Goal: Find specific page/section: Find specific page/section

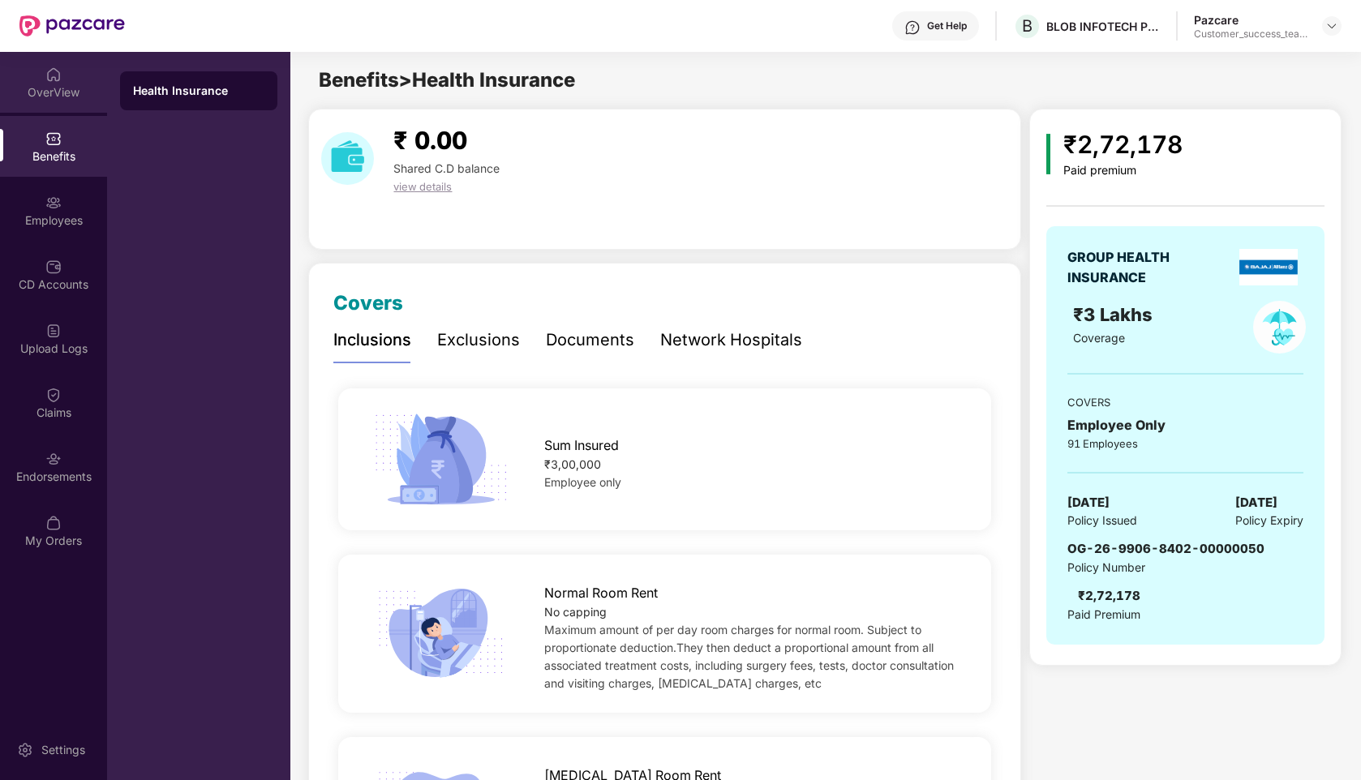
click at [60, 94] on div "OverView" at bounding box center [53, 92] width 107 height 16
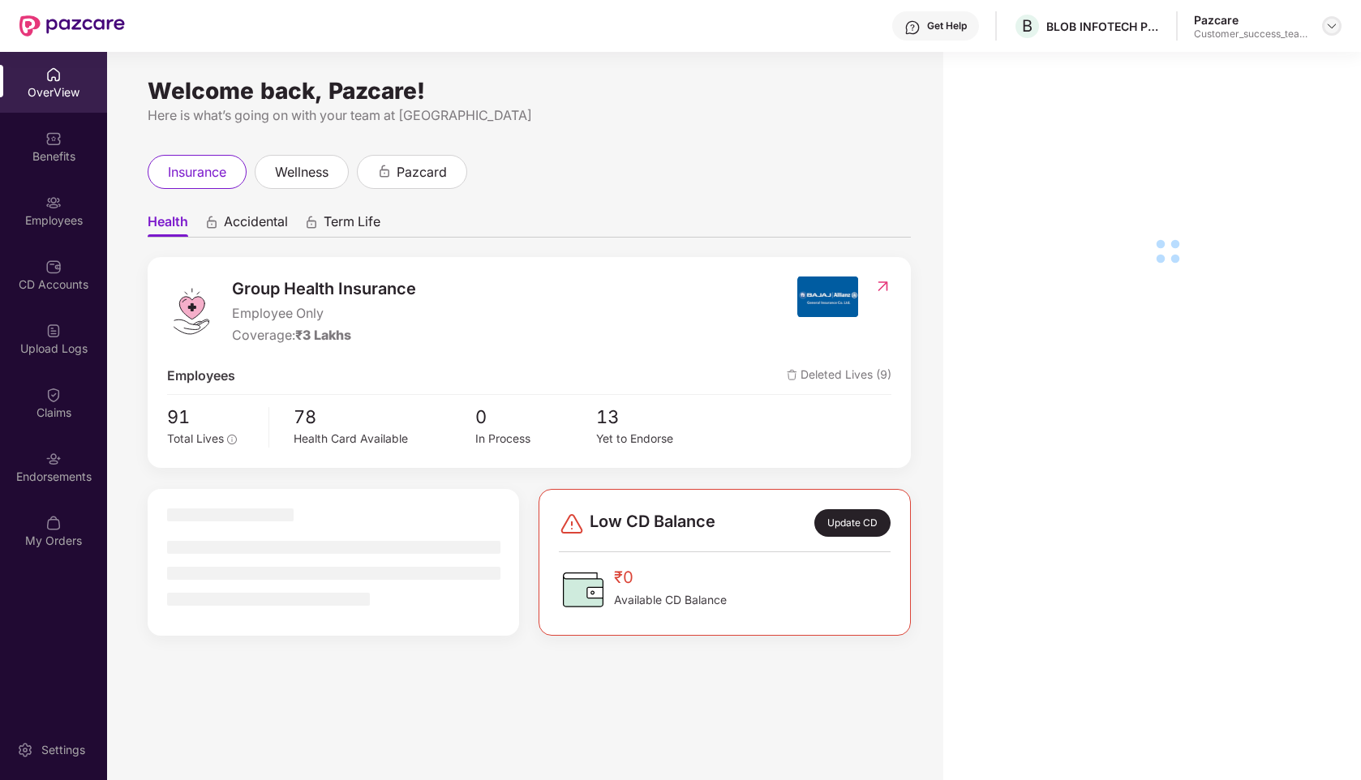
click at [1329, 29] on img at bounding box center [1331, 25] width 13 height 13
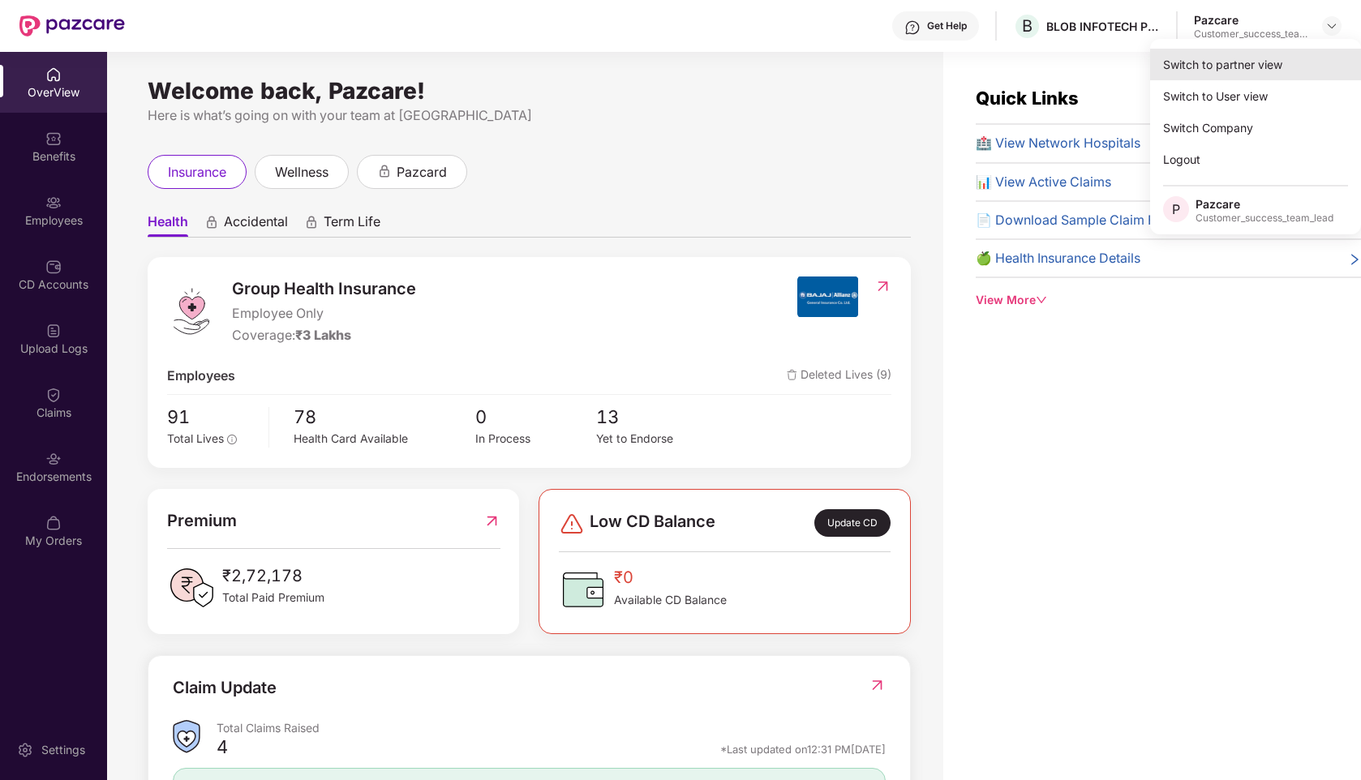
click at [1234, 68] on div "Switch to partner view" at bounding box center [1255, 65] width 211 height 32
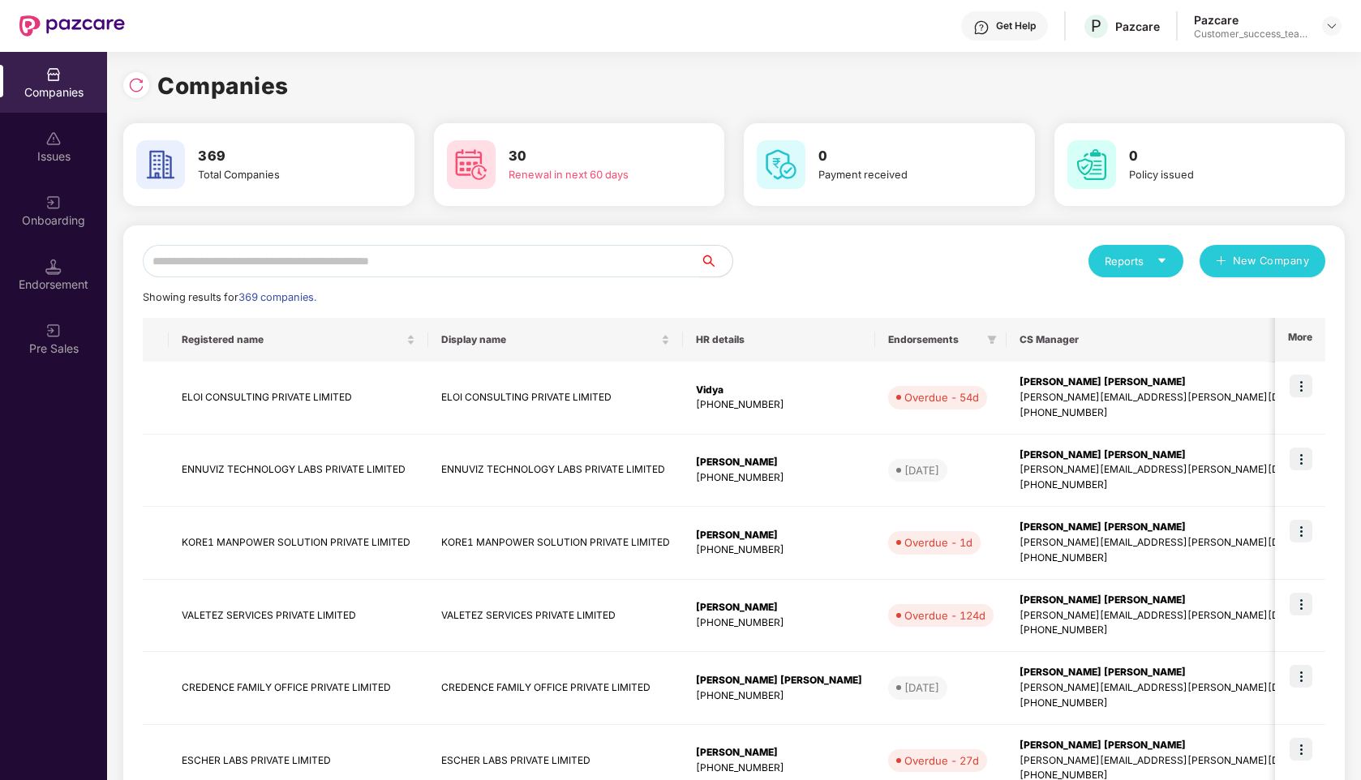
click at [343, 264] on input "text" at bounding box center [421, 261] width 557 height 32
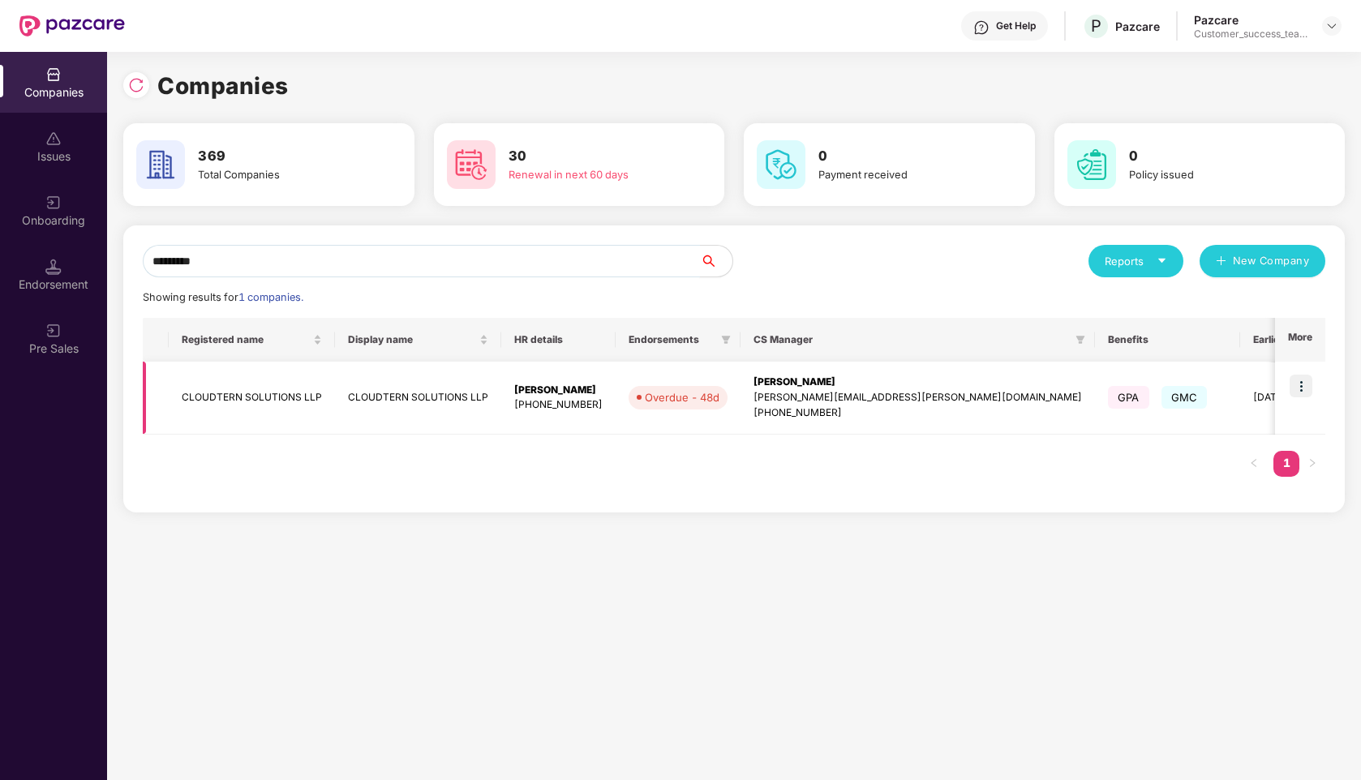
type input "*********"
click at [1304, 389] on img at bounding box center [1301, 386] width 23 height 23
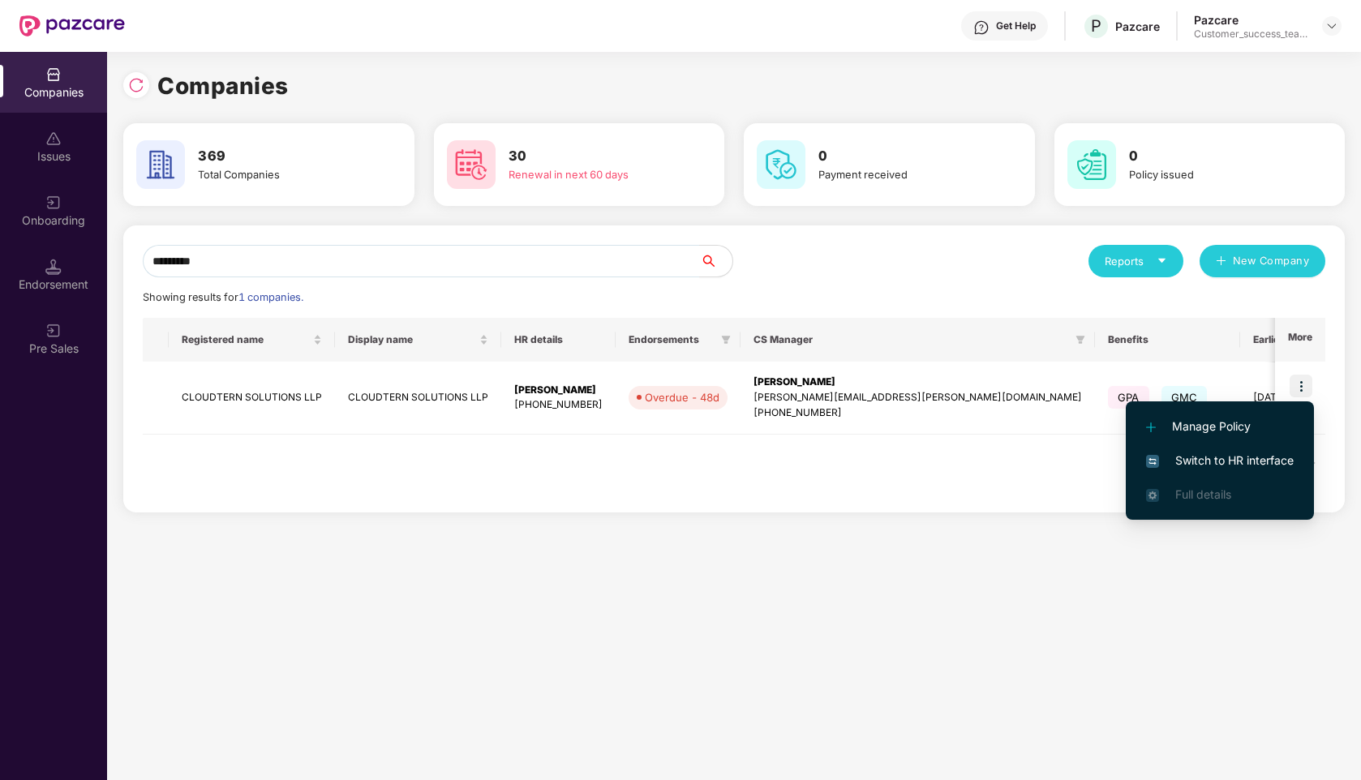
click at [1214, 461] on span "Switch to HR interface" at bounding box center [1220, 461] width 148 height 18
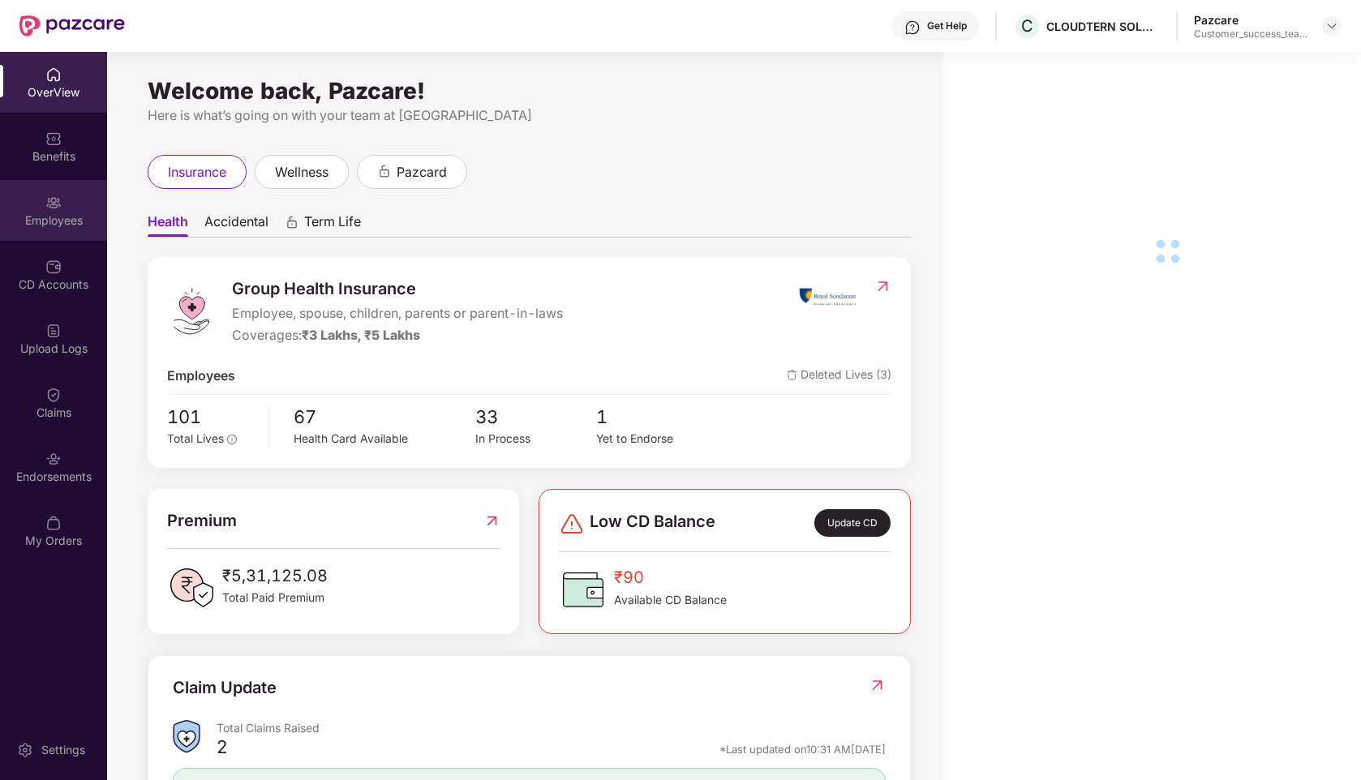
click at [39, 217] on div "Employees" at bounding box center [53, 221] width 107 height 16
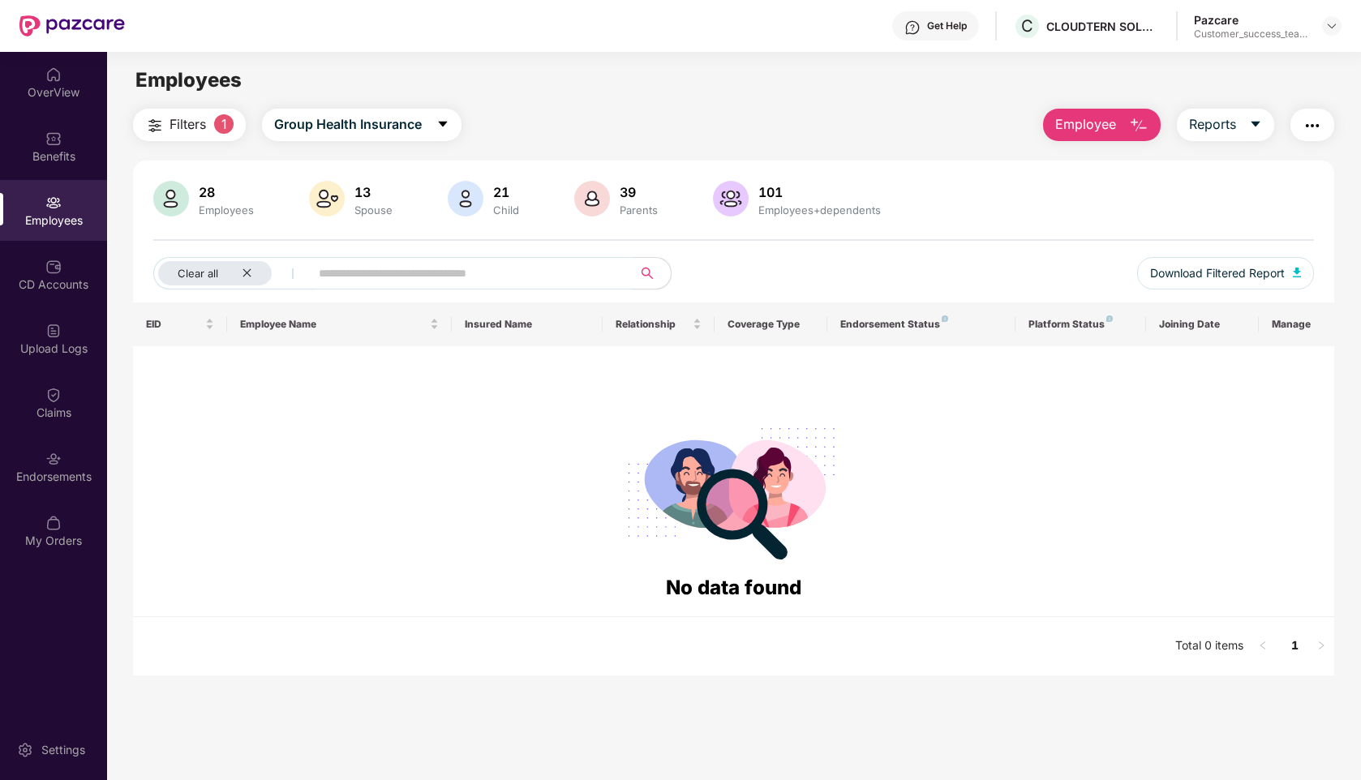
click at [383, 276] on input "text" at bounding box center [464, 273] width 291 height 24
click at [252, 272] on div "Clear all" at bounding box center [215, 273] width 114 height 24
click at [323, 127] on span "Group Health Insurance" at bounding box center [321, 124] width 148 height 20
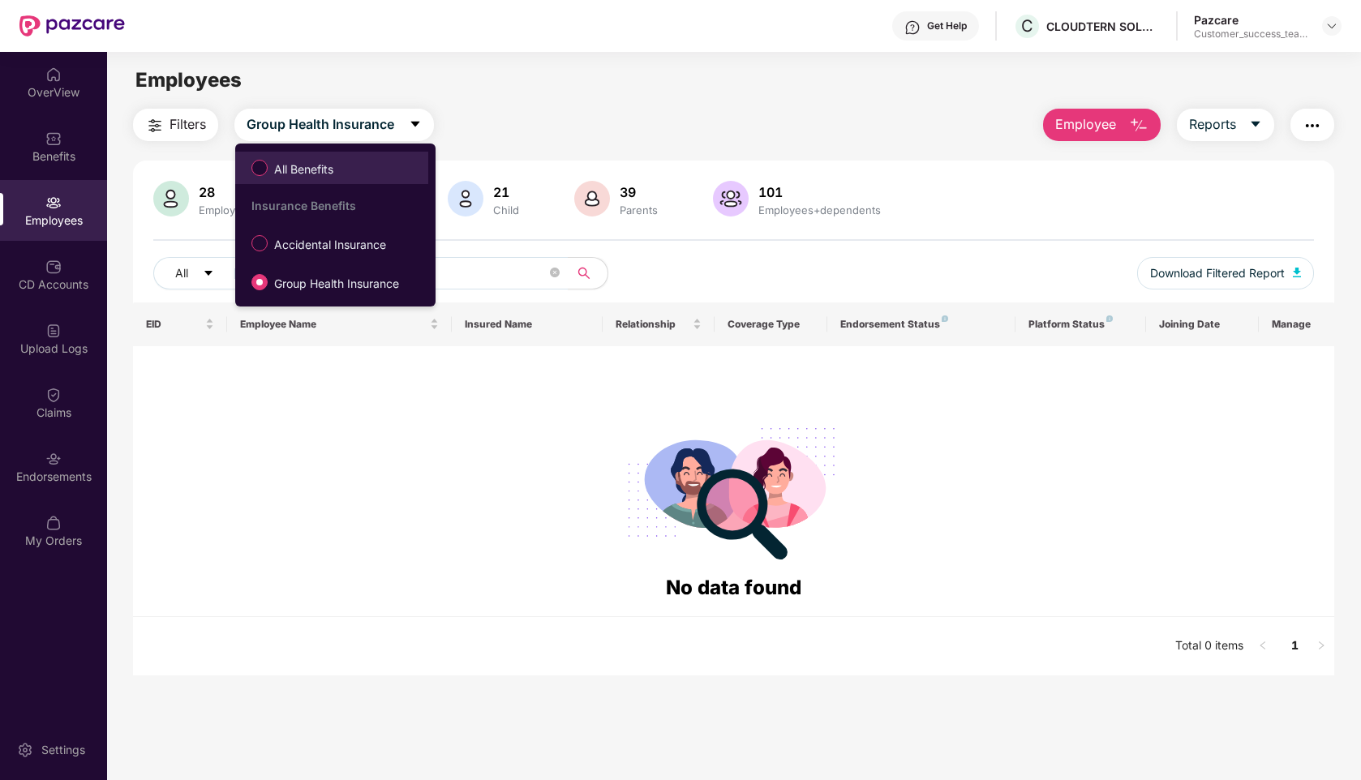
click at [309, 177] on span "All Benefits" at bounding box center [304, 170] width 72 height 18
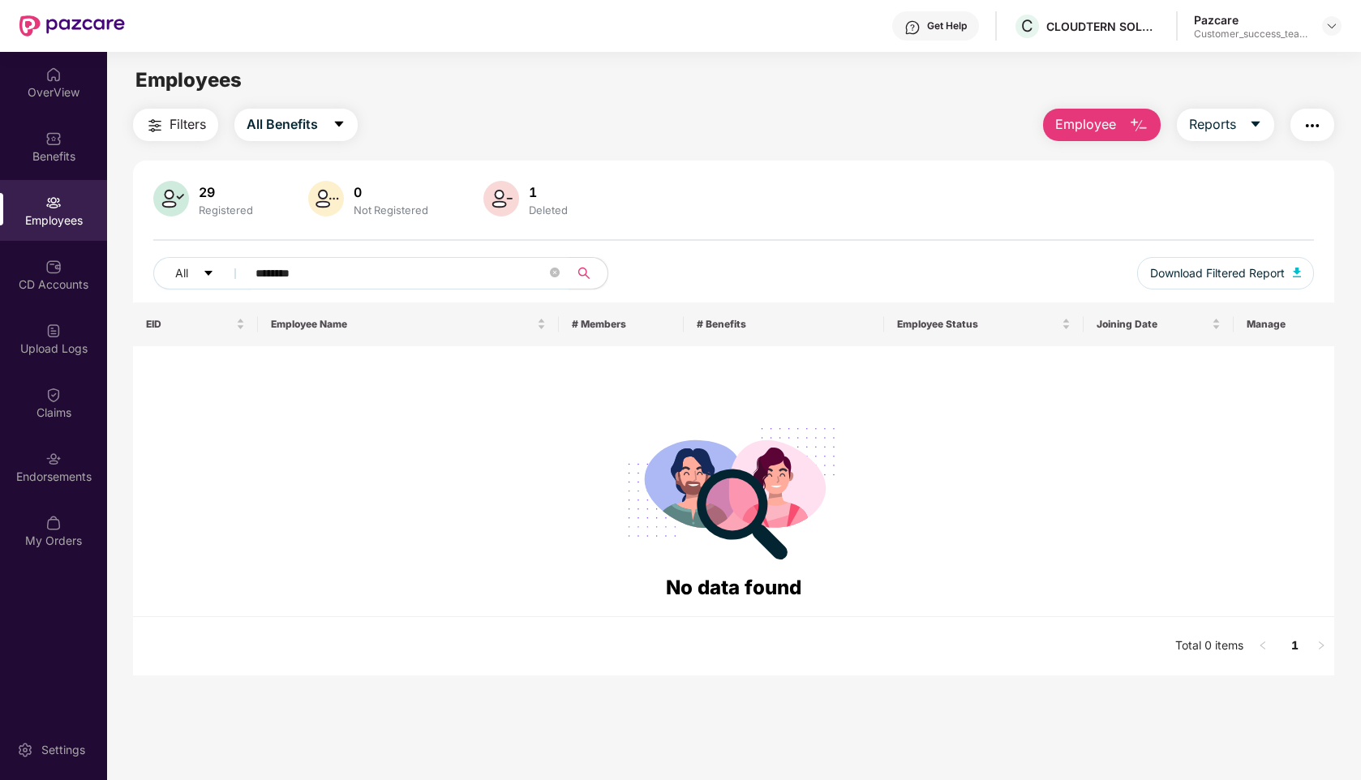
click at [312, 277] on input "********" at bounding box center [400, 273] width 291 height 24
type input "*"
click at [302, 127] on span "All Benefits" at bounding box center [282, 124] width 71 height 20
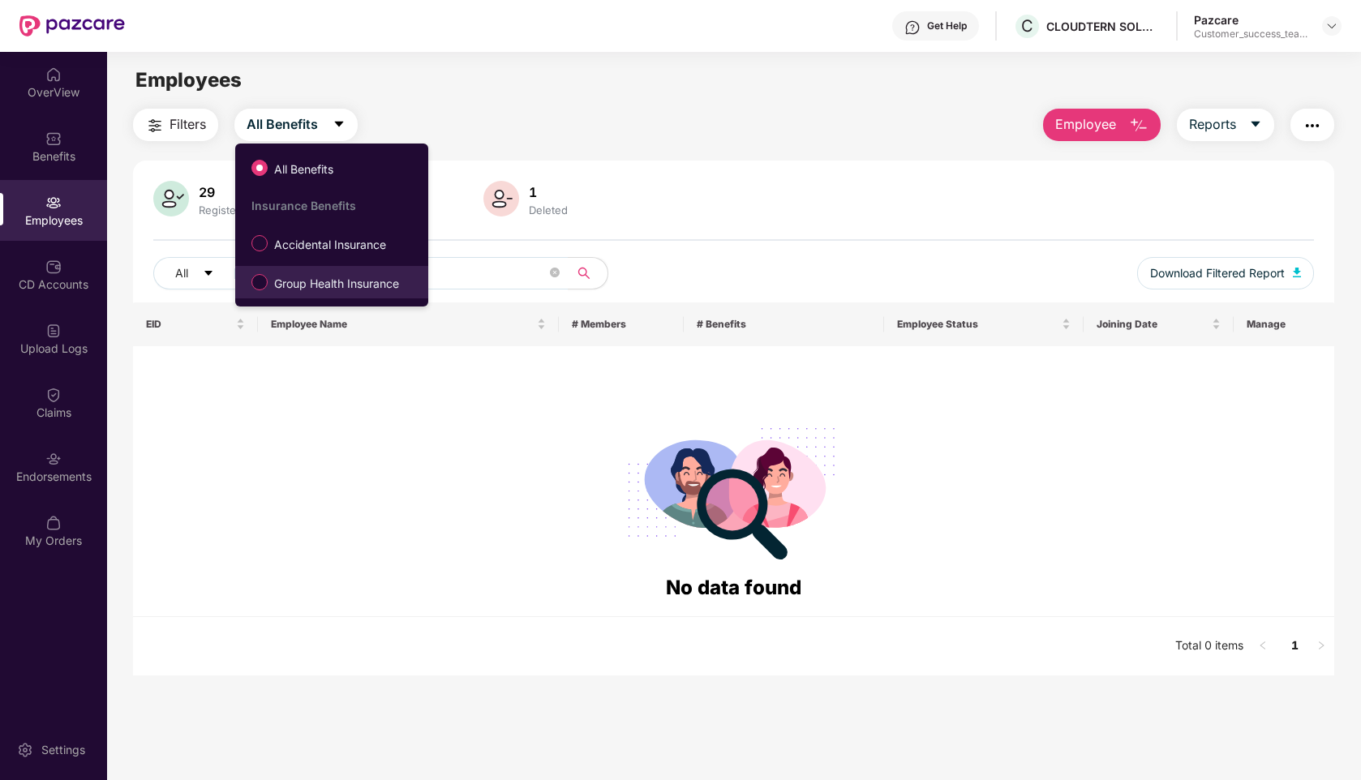
click at [293, 284] on span "Group Health Insurance" at bounding box center [337, 284] width 138 height 18
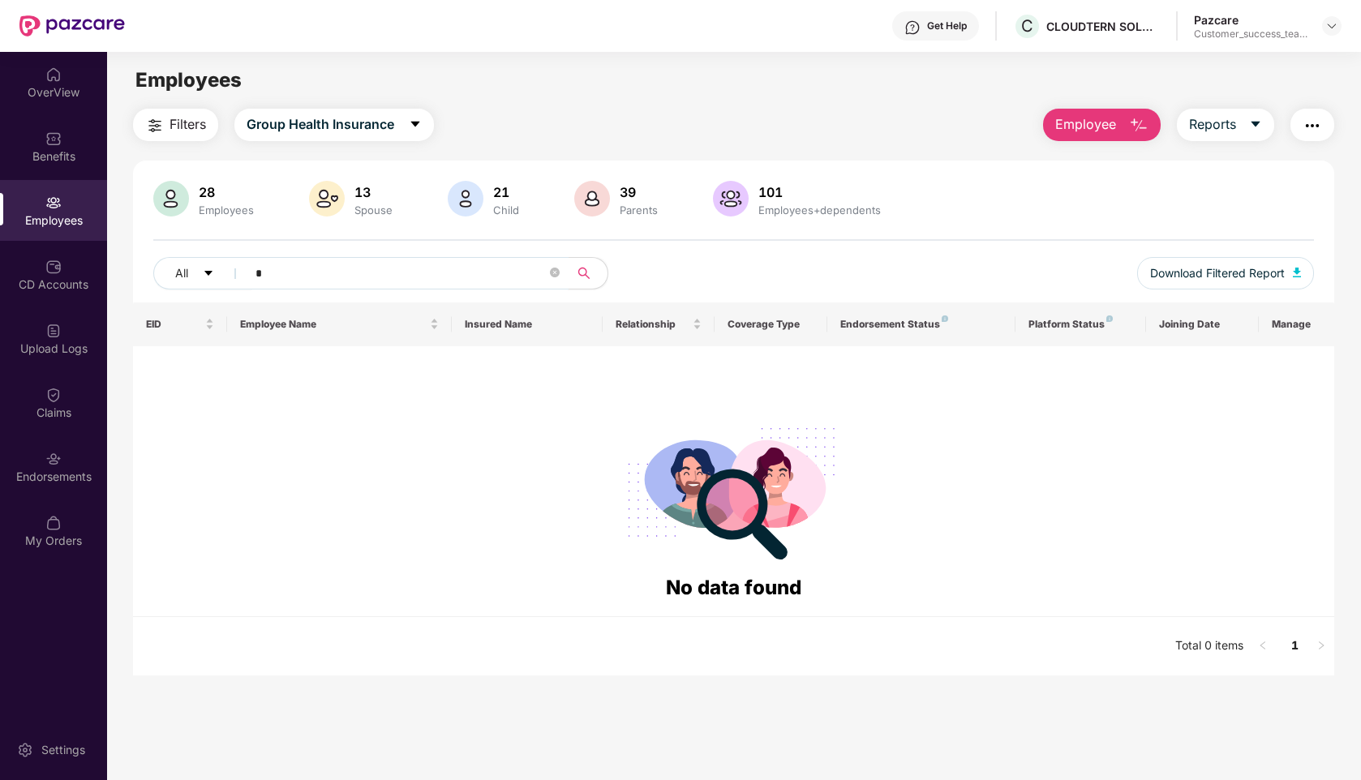
click at [282, 269] on input "*" at bounding box center [400, 273] width 291 height 24
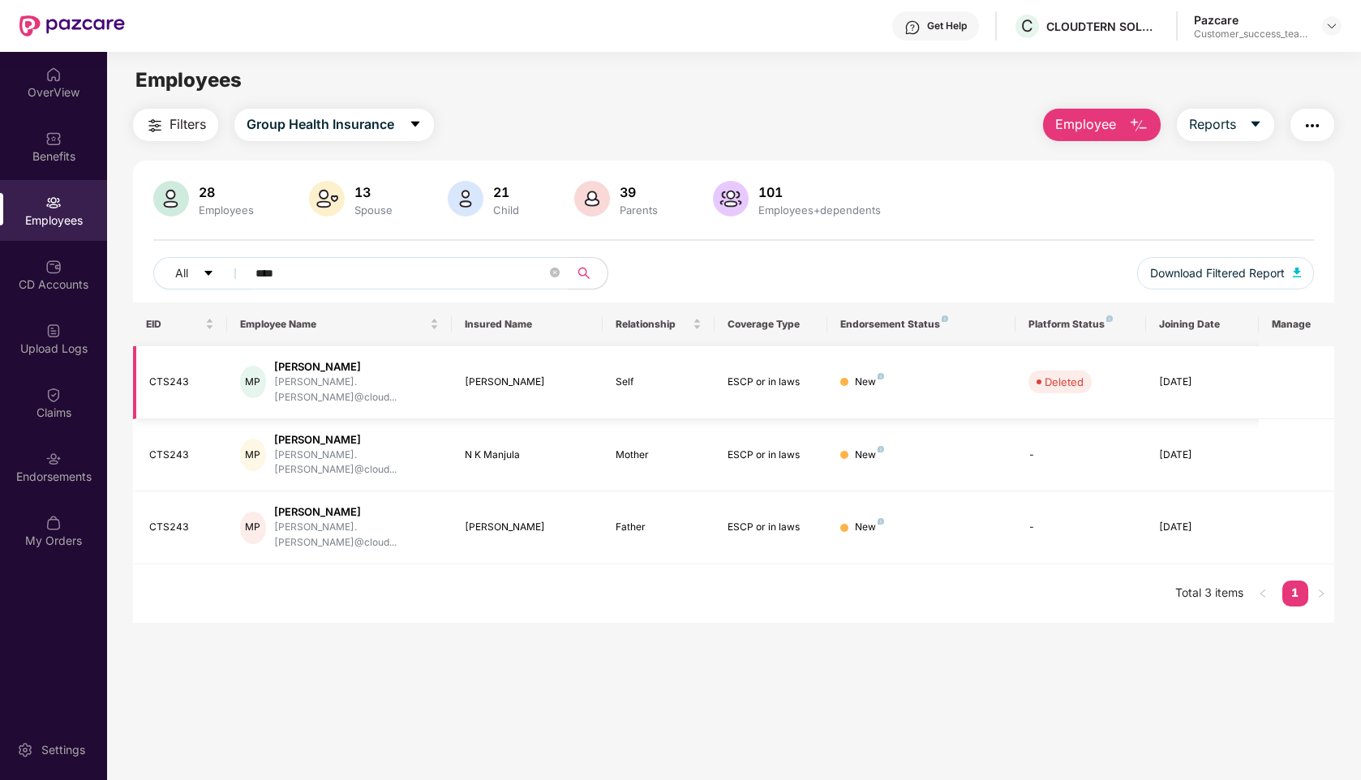
click at [195, 384] on td "CTS243" at bounding box center [180, 382] width 94 height 73
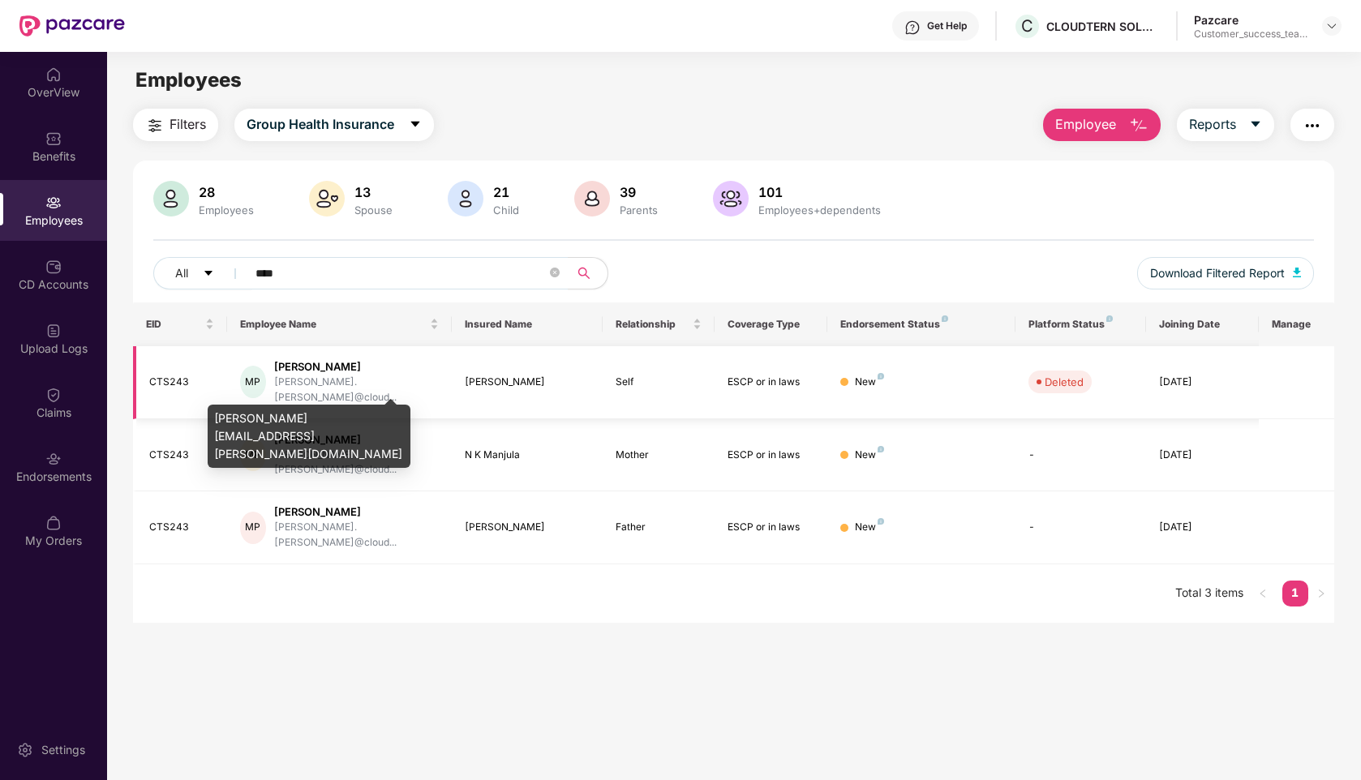
click at [350, 379] on div "[PERSON_NAME].[PERSON_NAME]@cloud..." at bounding box center [356, 390] width 165 height 31
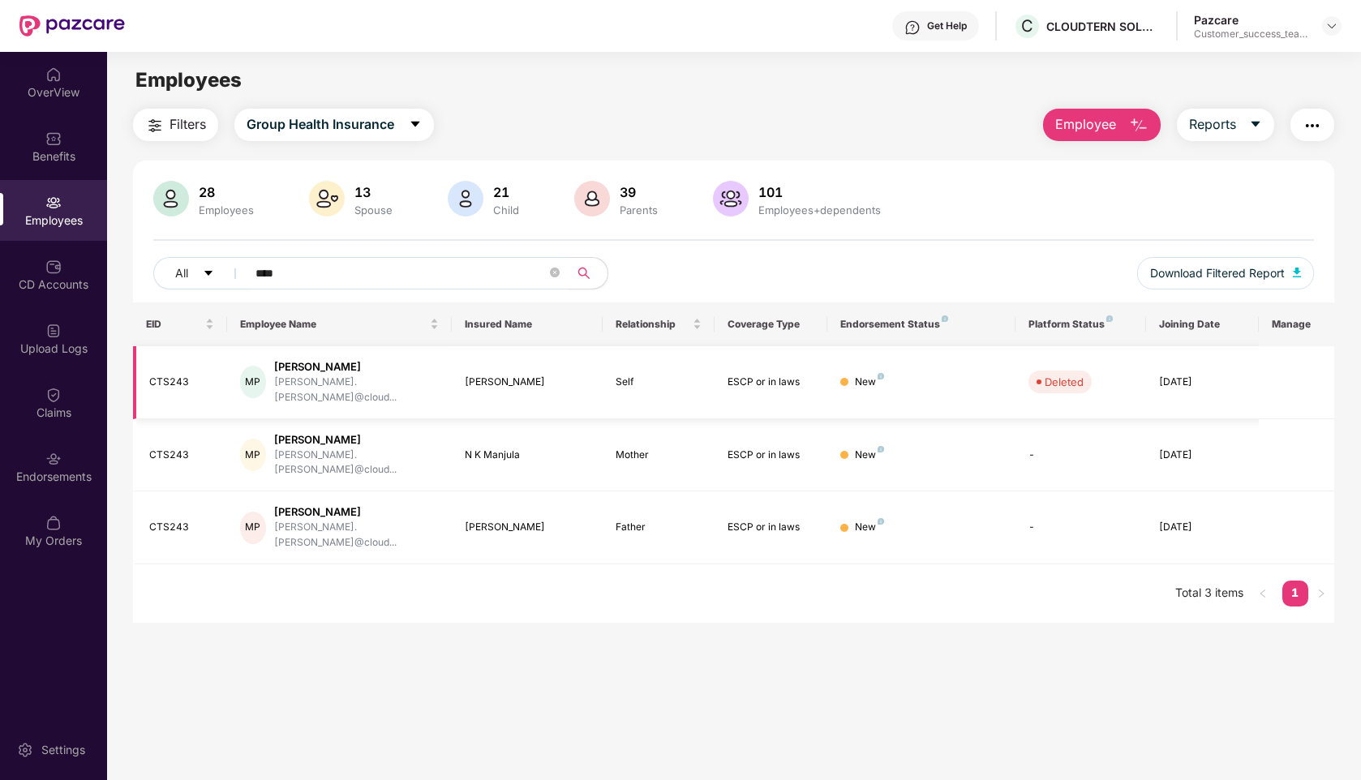
click at [1311, 360] on td at bounding box center [1296, 382] width 75 height 73
click at [287, 270] on input "****" at bounding box center [400, 273] width 291 height 24
click at [339, 373] on div "[PERSON_NAME]" at bounding box center [356, 366] width 165 height 15
click at [304, 269] on input "****" at bounding box center [400, 273] width 291 height 24
type input "*"
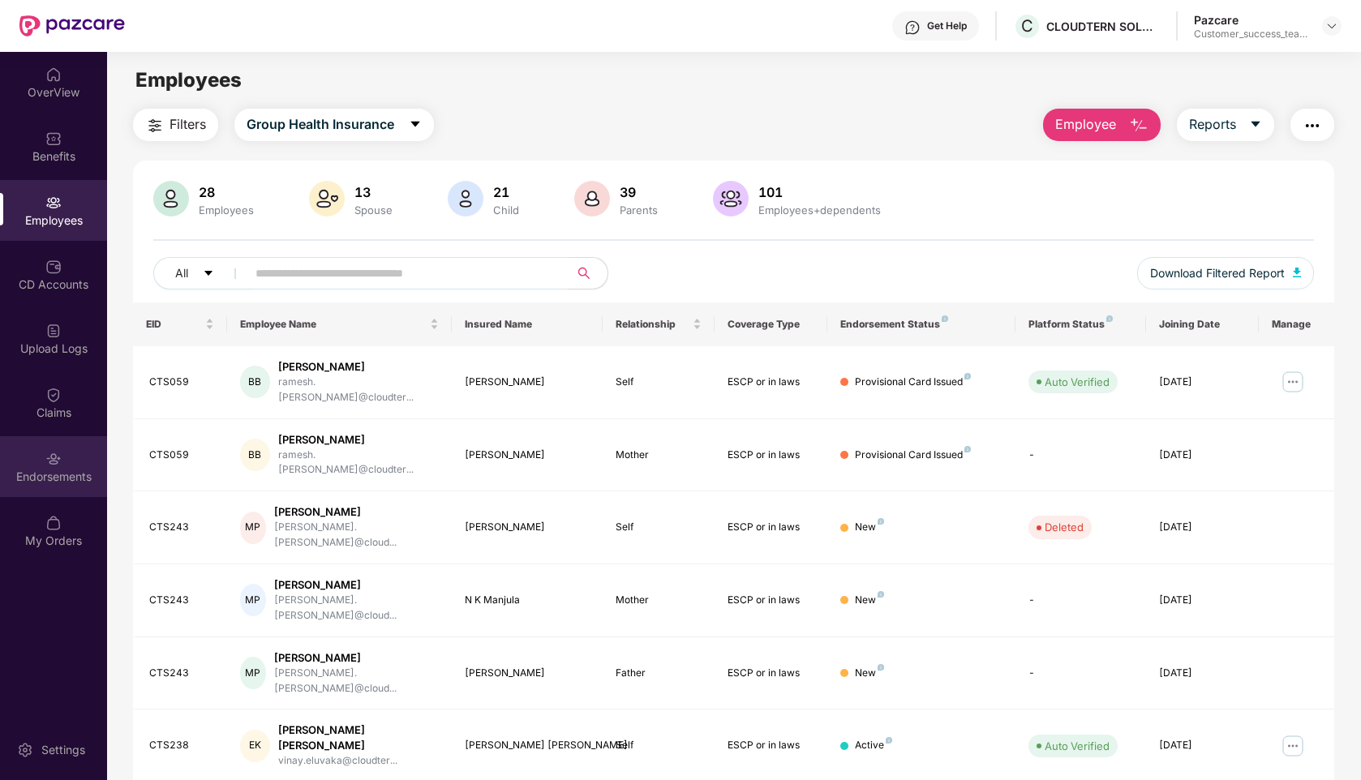
click at [62, 458] on div "Endorsements" at bounding box center [53, 466] width 107 height 61
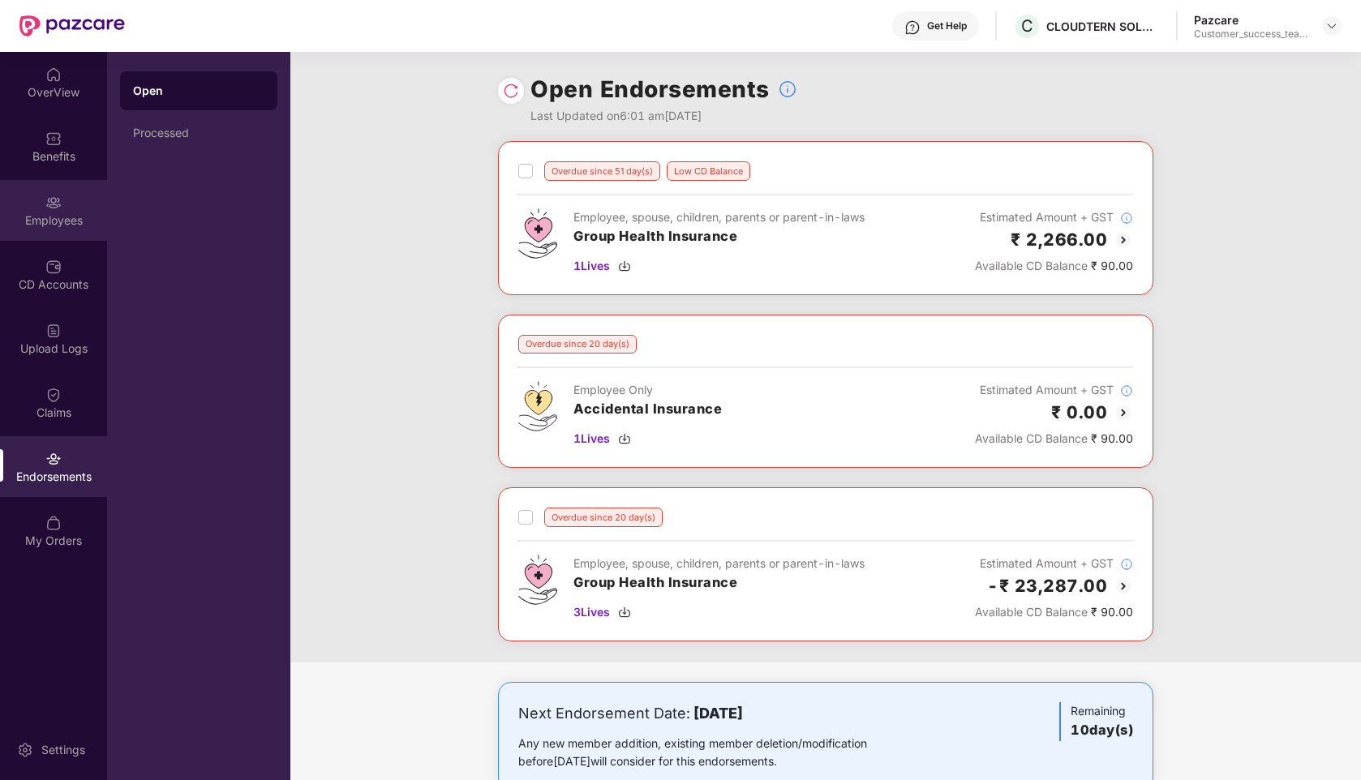
click at [69, 214] on div "Employees" at bounding box center [53, 221] width 107 height 16
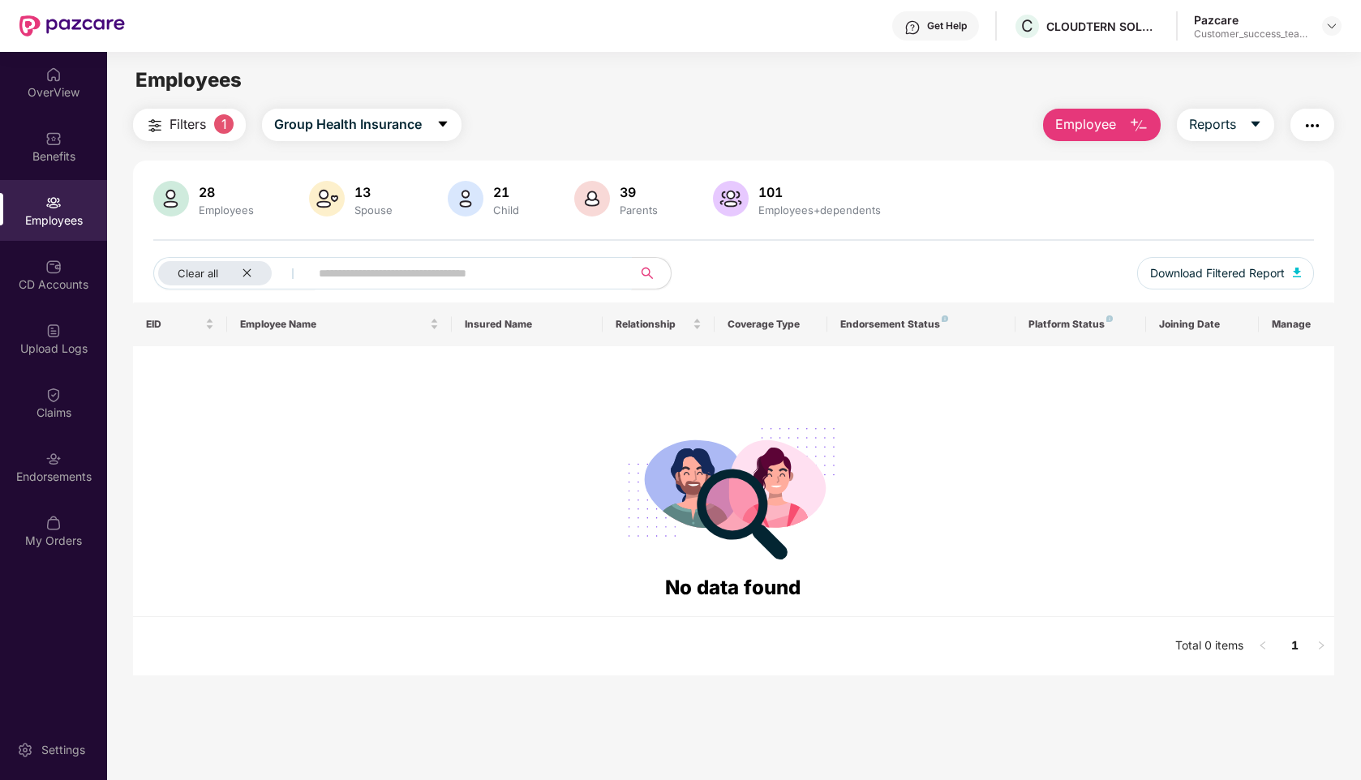
click at [464, 277] on input "text" at bounding box center [464, 273] width 291 height 24
type input "***"
click at [347, 113] on button "Group Health Insurance" at bounding box center [362, 125] width 200 height 32
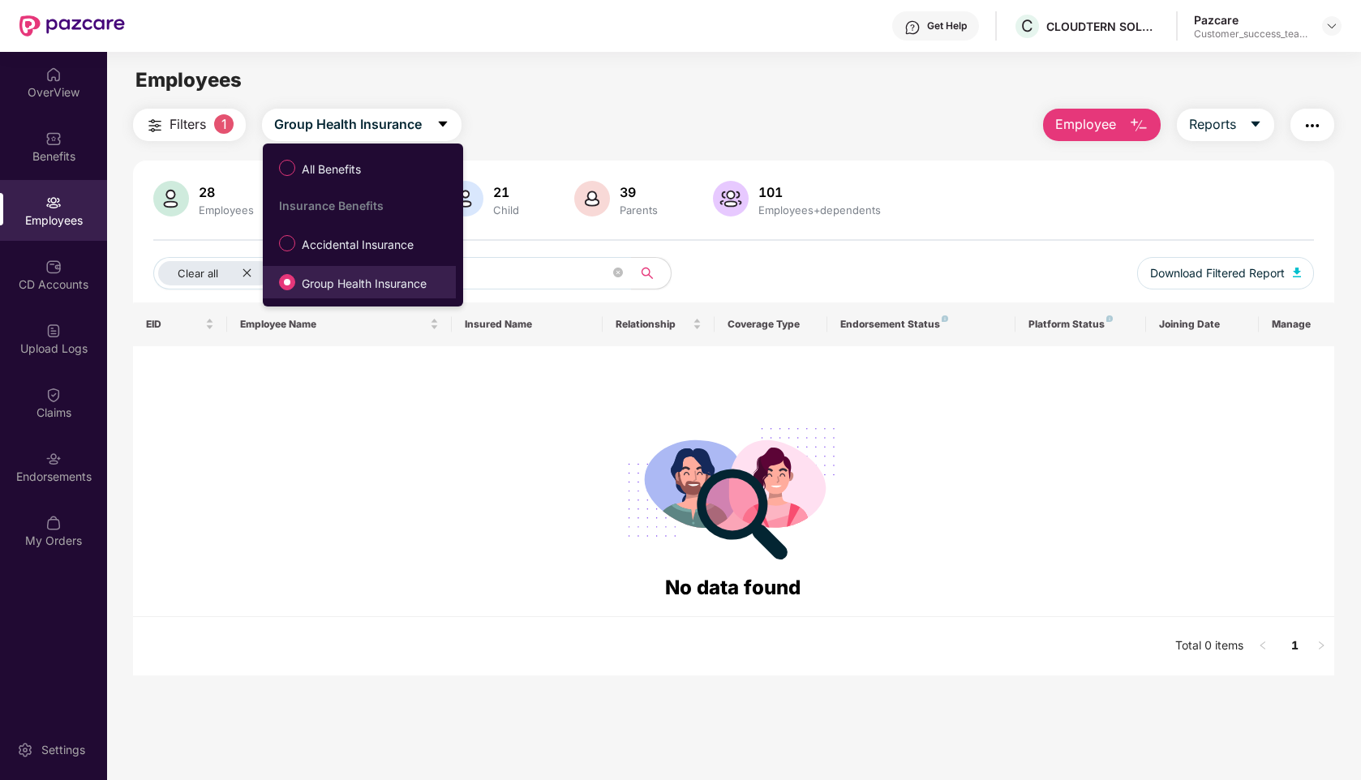
click at [325, 285] on span "Group Health Insurance" at bounding box center [364, 284] width 138 height 18
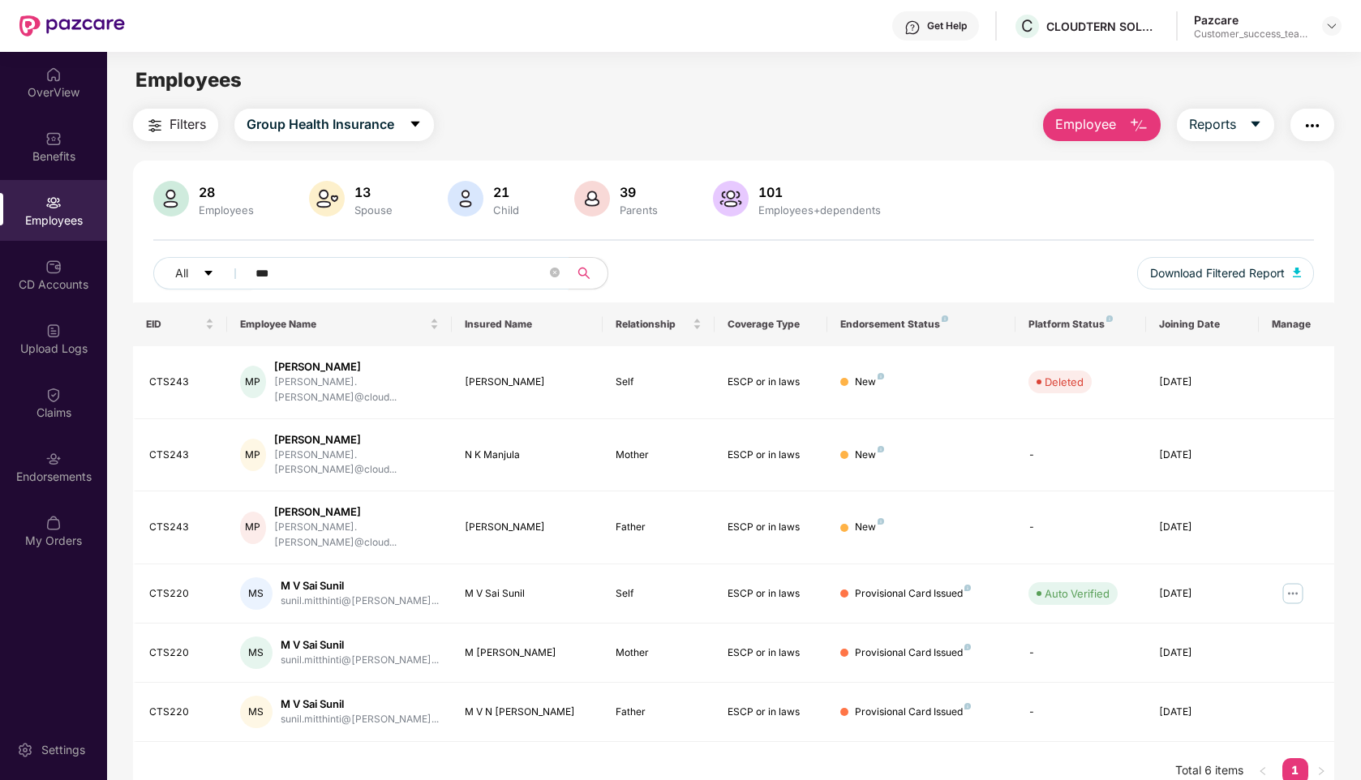
click at [314, 283] on input "***" at bounding box center [400, 273] width 291 height 24
click at [310, 128] on span "Group Health Insurance" at bounding box center [321, 124] width 148 height 20
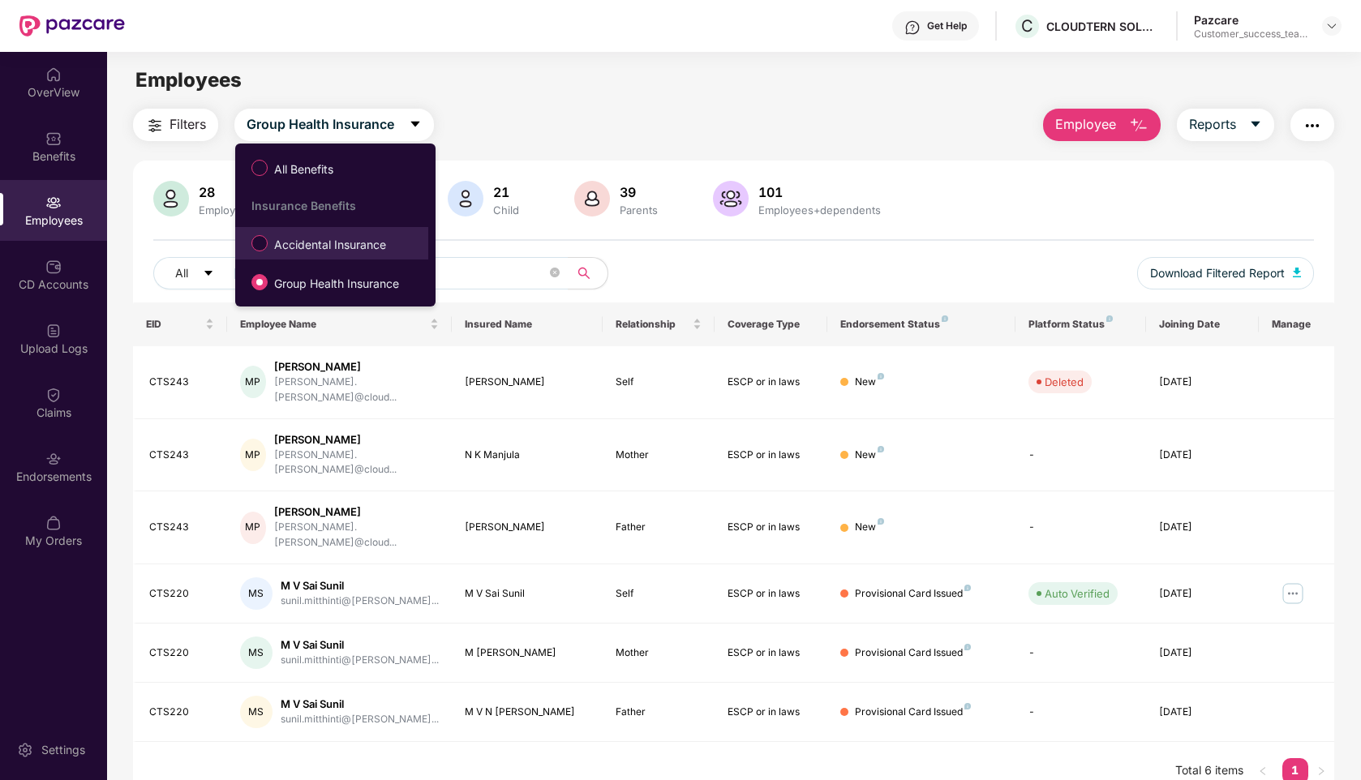
click at [298, 247] on span "Accidental Insurance" at bounding box center [330, 245] width 125 height 18
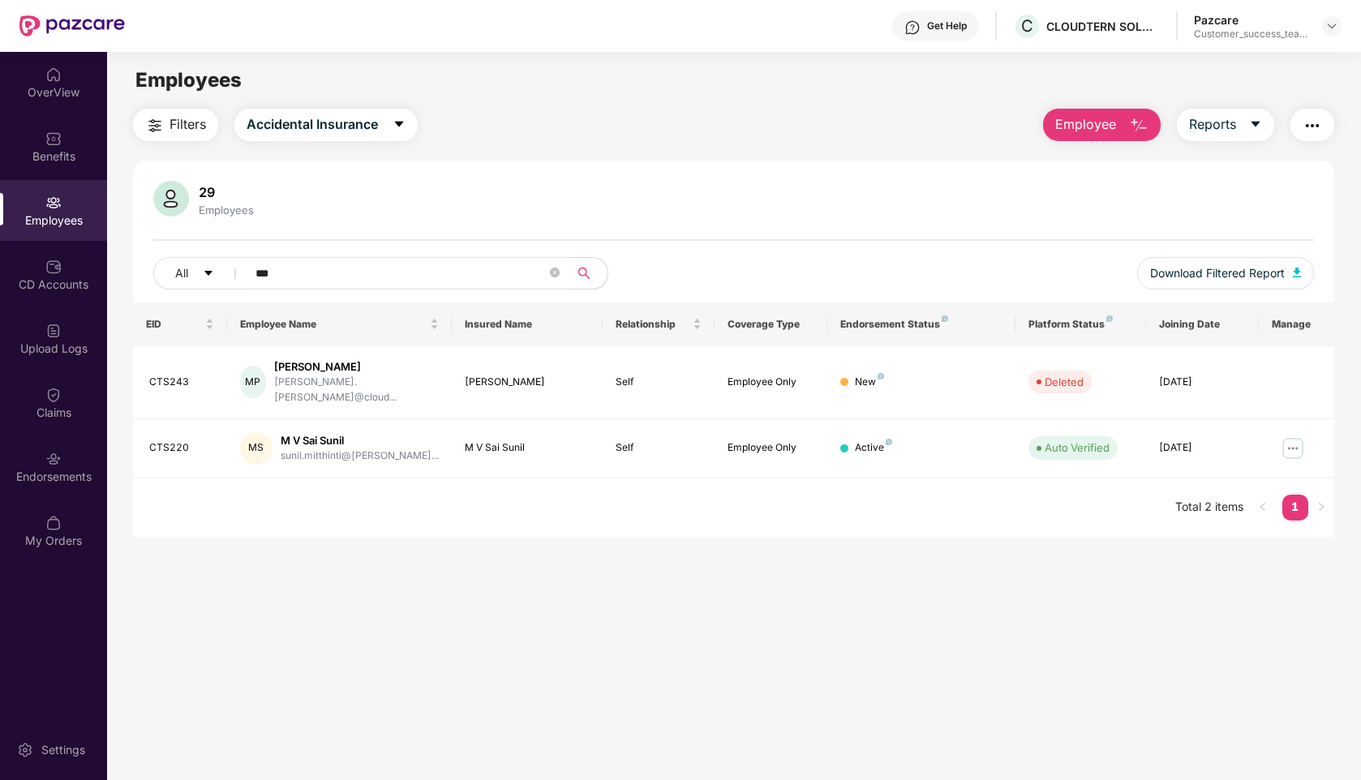
click at [372, 268] on input "***" at bounding box center [400, 273] width 291 height 24
click at [1331, 33] on div at bounding box center [1331, 25] width 19 height 19
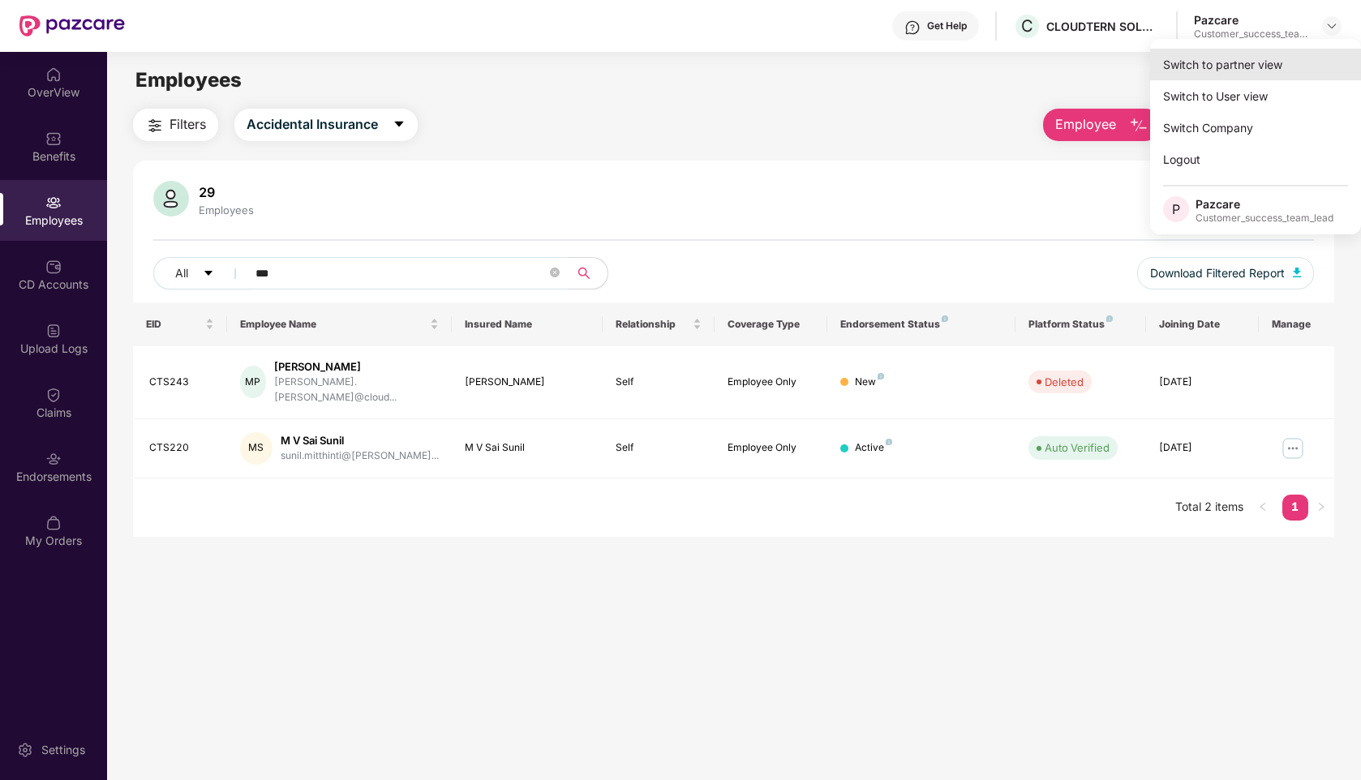
click at [1247, 62] on div "Switch to partner view" at bounding box center [1255, 65] width 211 height 32
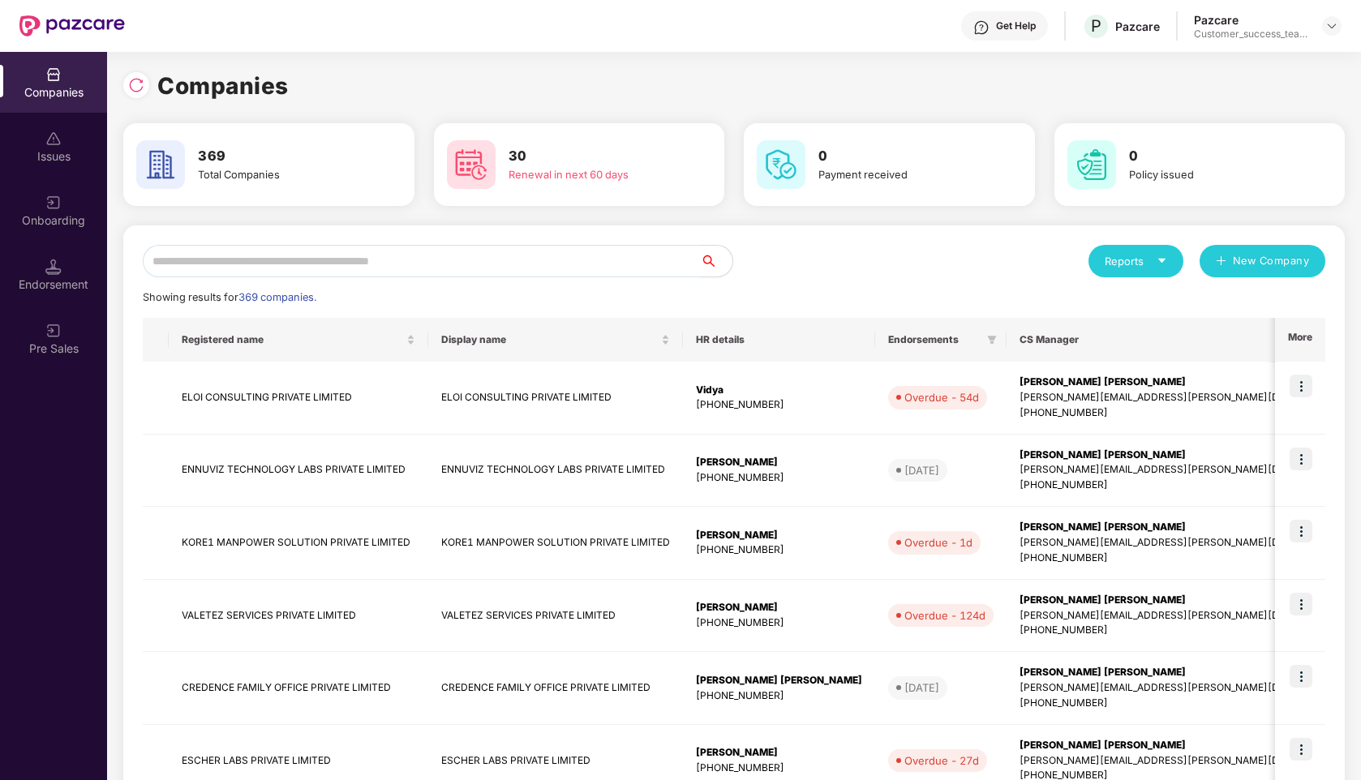
click at [323, 264] on input "text" at bounding box center [421, 261] width 557 height 32
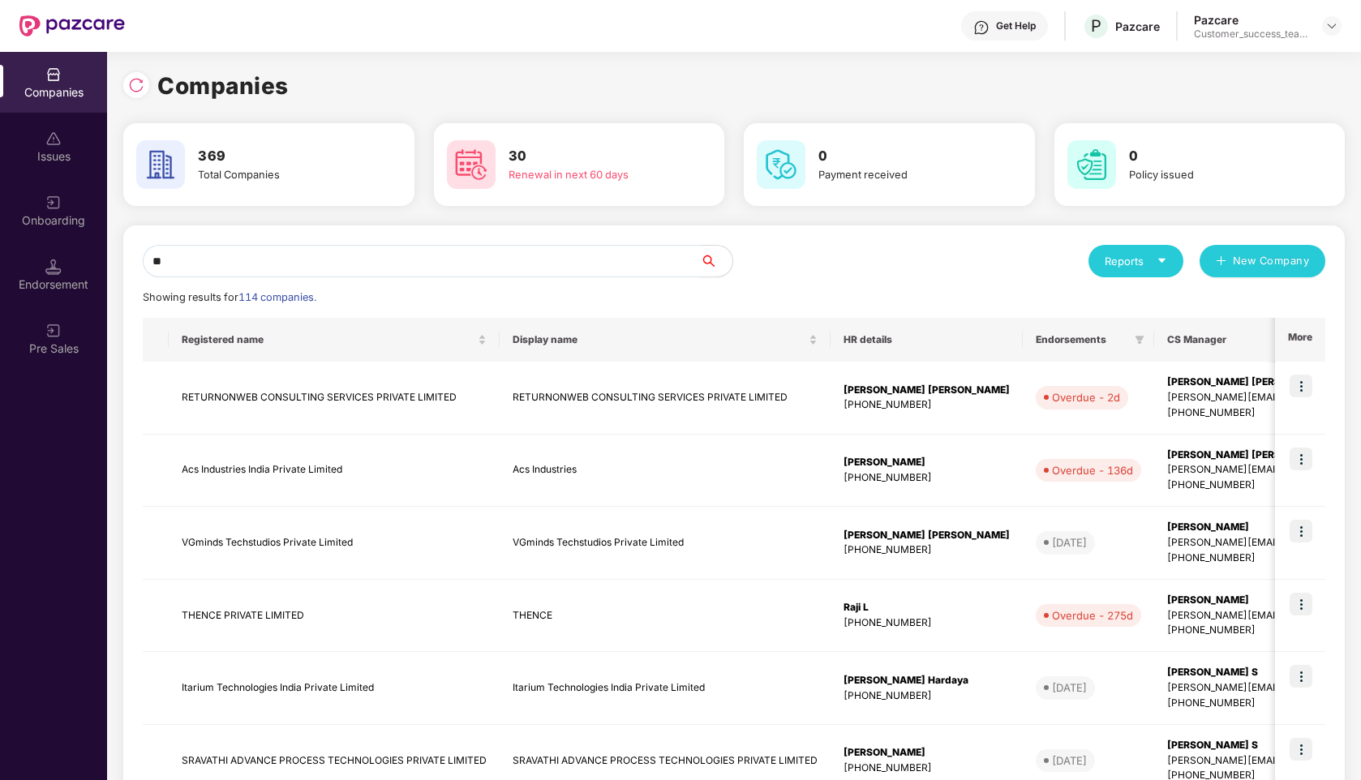
type input "*"
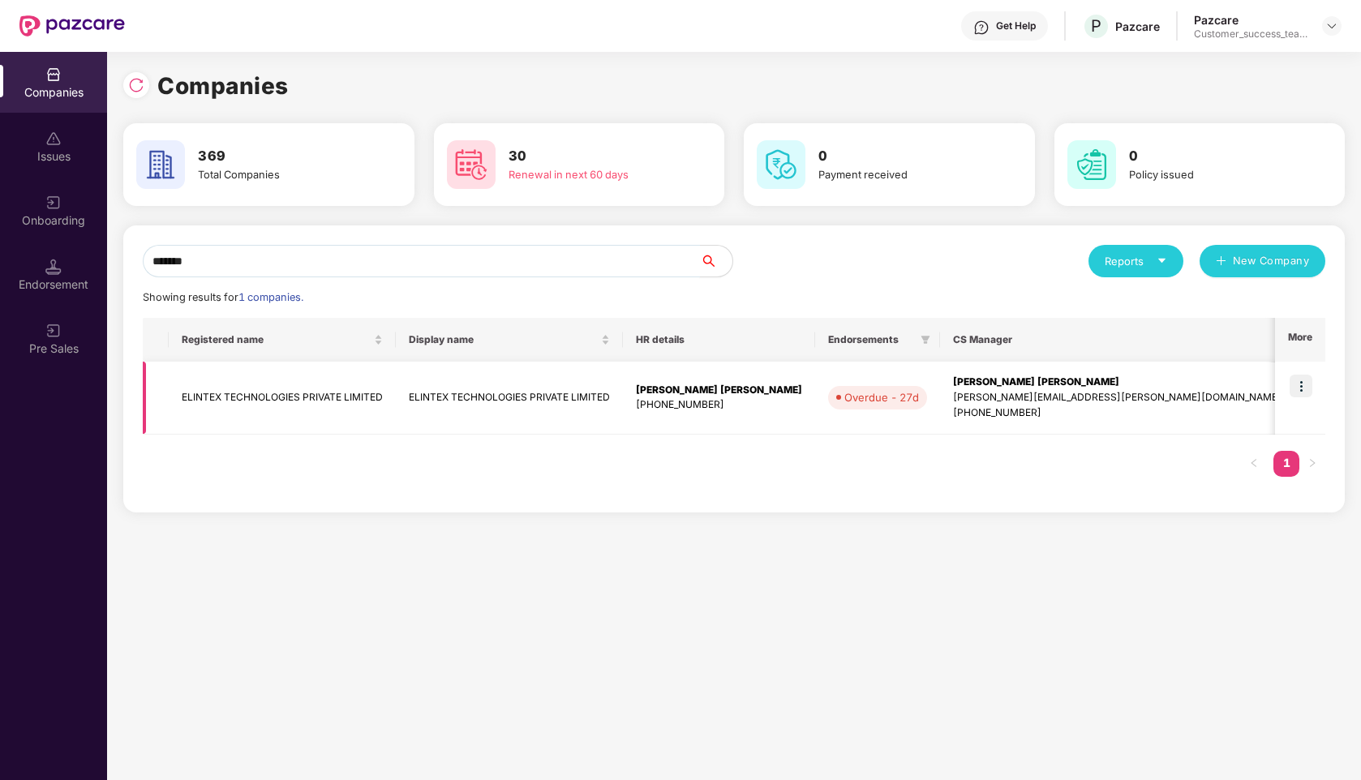
type input "*******"
click at [1299, 387] on img at bounding box center [1301, 386] width 23 height 23
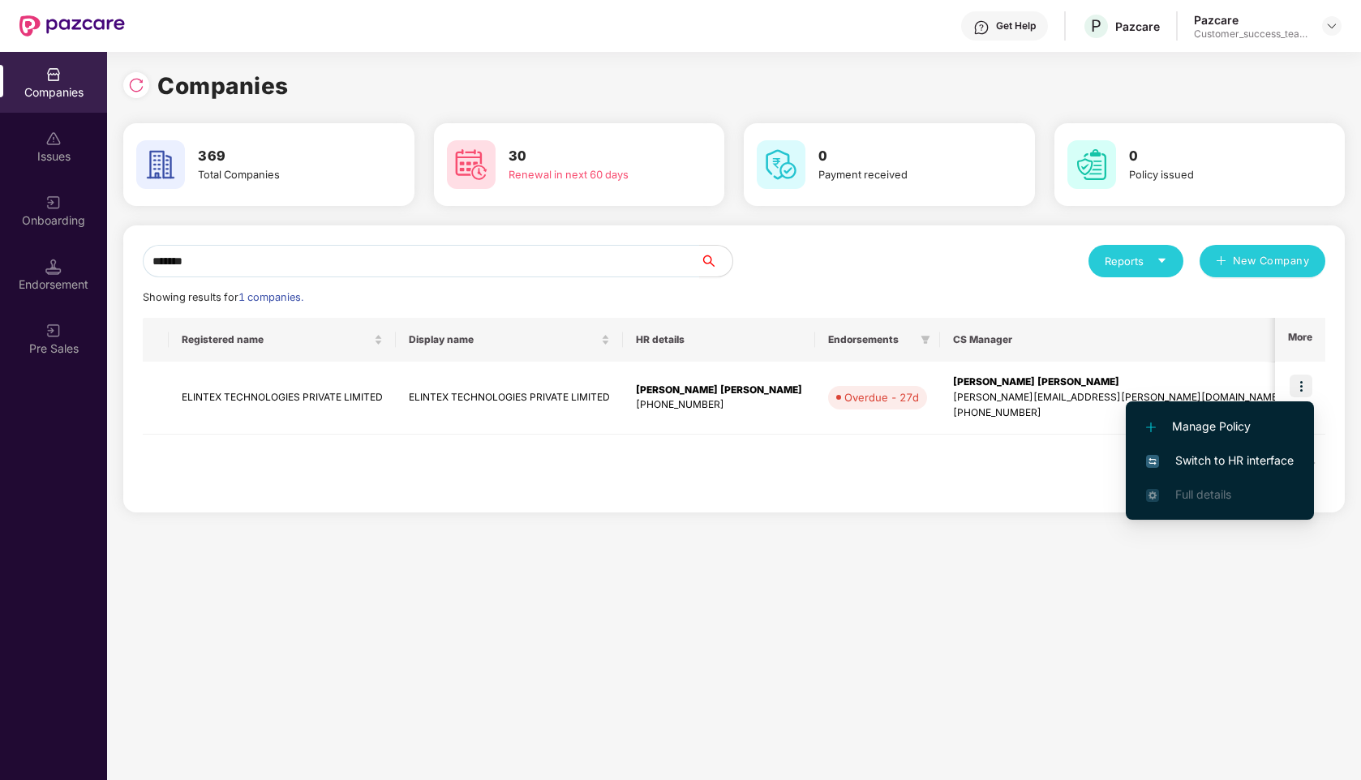
click at [1231, 457] on span "Switch to HR interface" at bounding box center [1220, 461] width 148 height 18
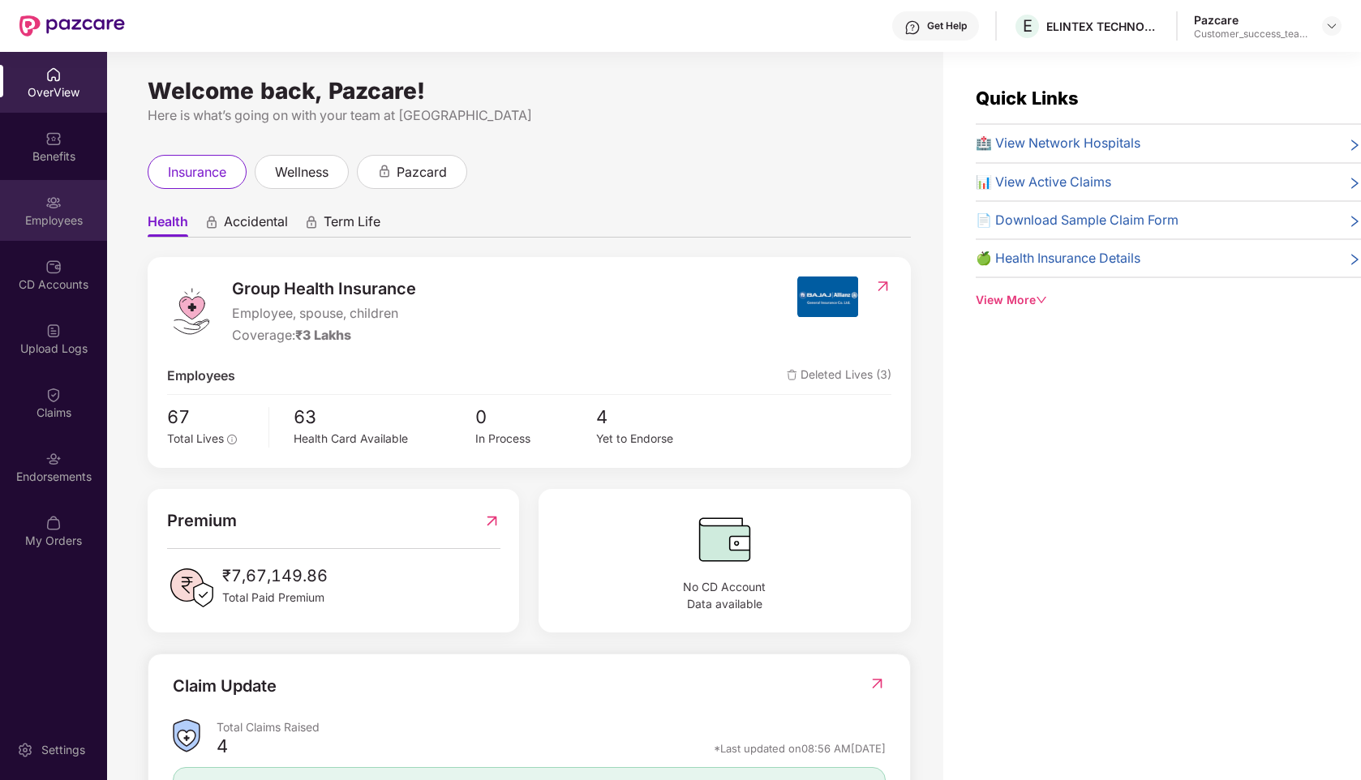
click at [55, 223] on div "Employees" at bounding box center [53, 221] width 107 height 16
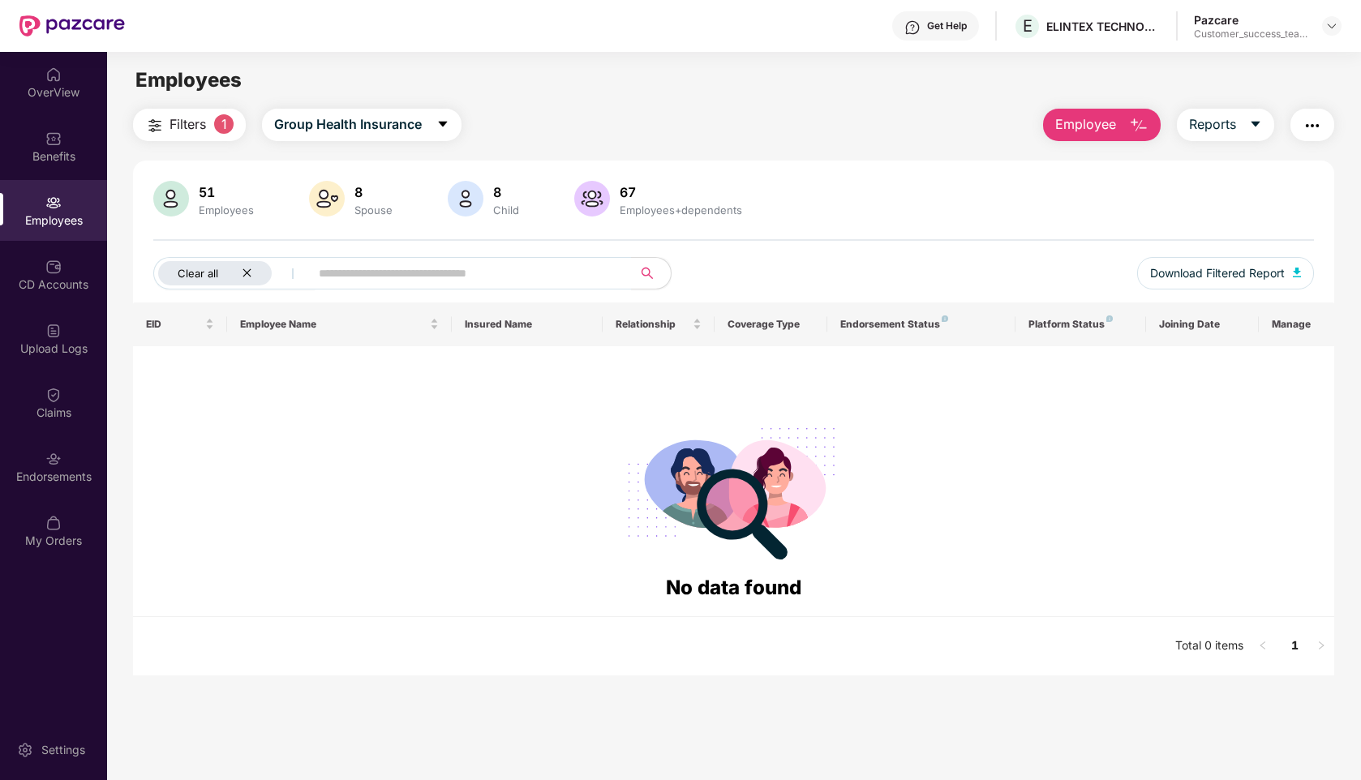
click at [243, 274] on icon "close" at bounding box center [247, 273] width 11 height 11
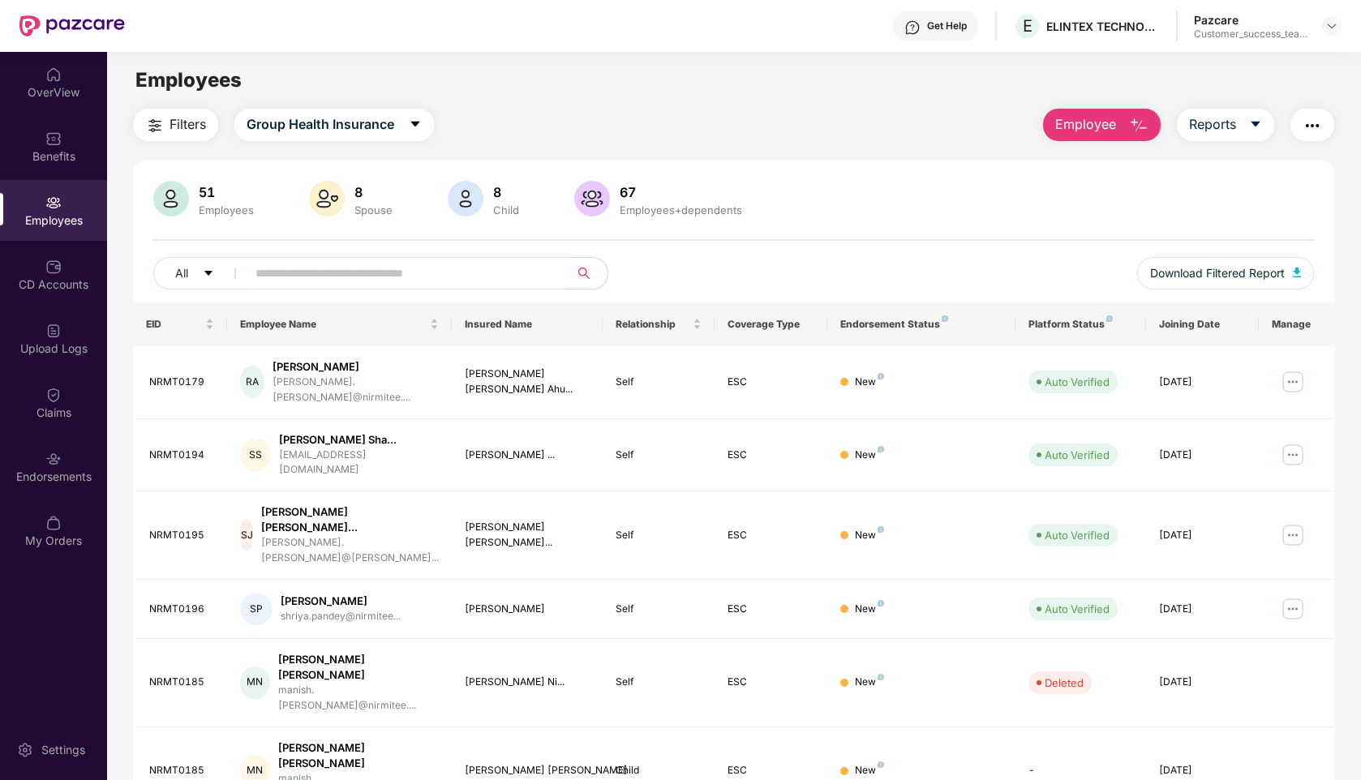
click at [294, 276] on input "text" at bounding box center [400, 273] width 291 height 24
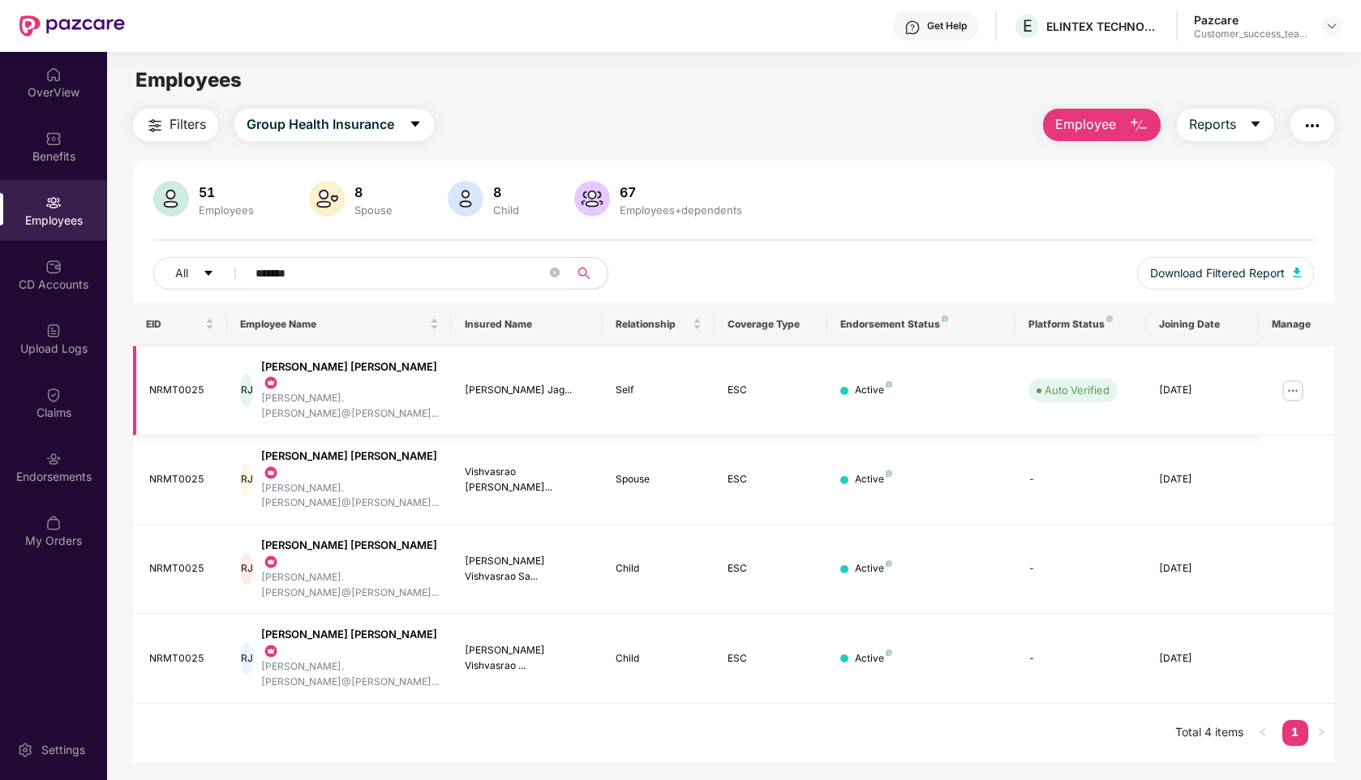
type input "*******"
click at [1290, 378] on img at bounding box center [1293, 391] width 26 height 26
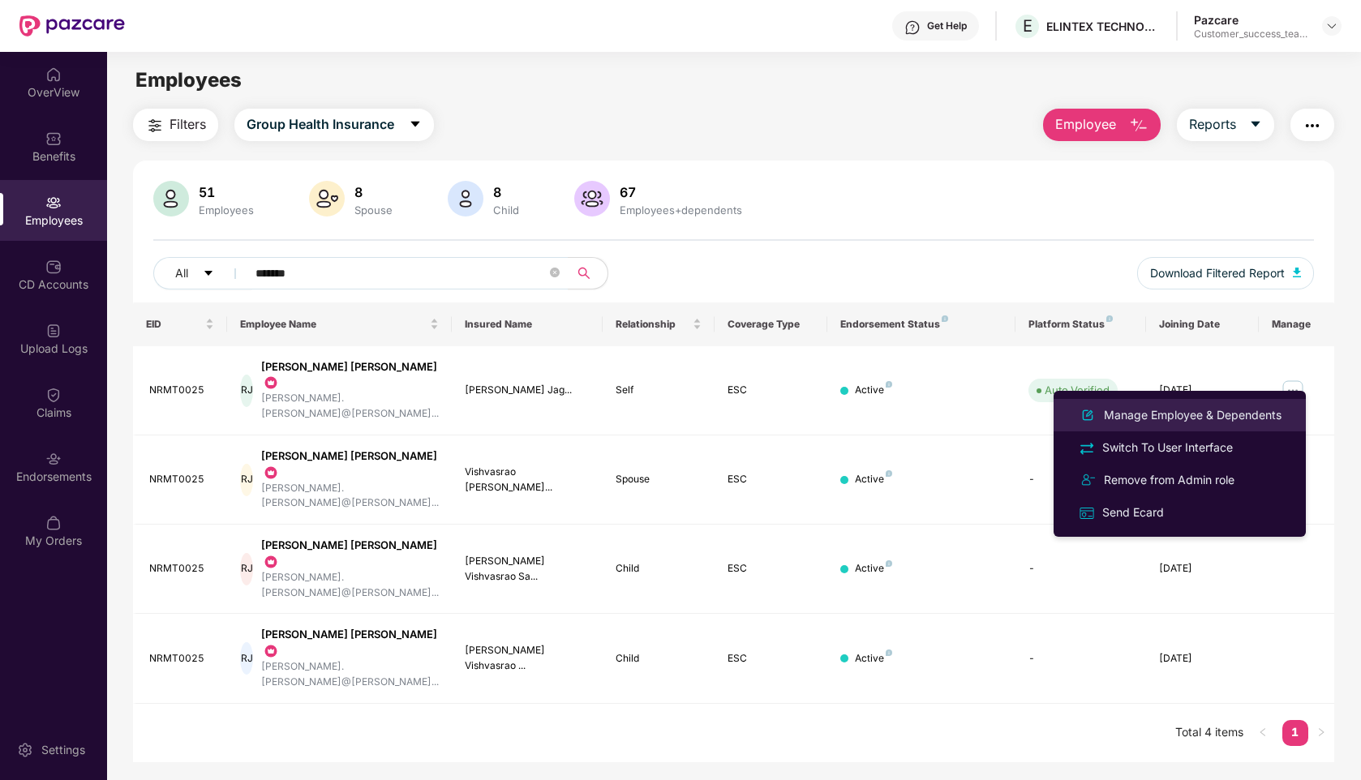
click at [1125, 419] on div "Manage Employee & Dependents" at bounding box center [1193, 415] width 184 height 18
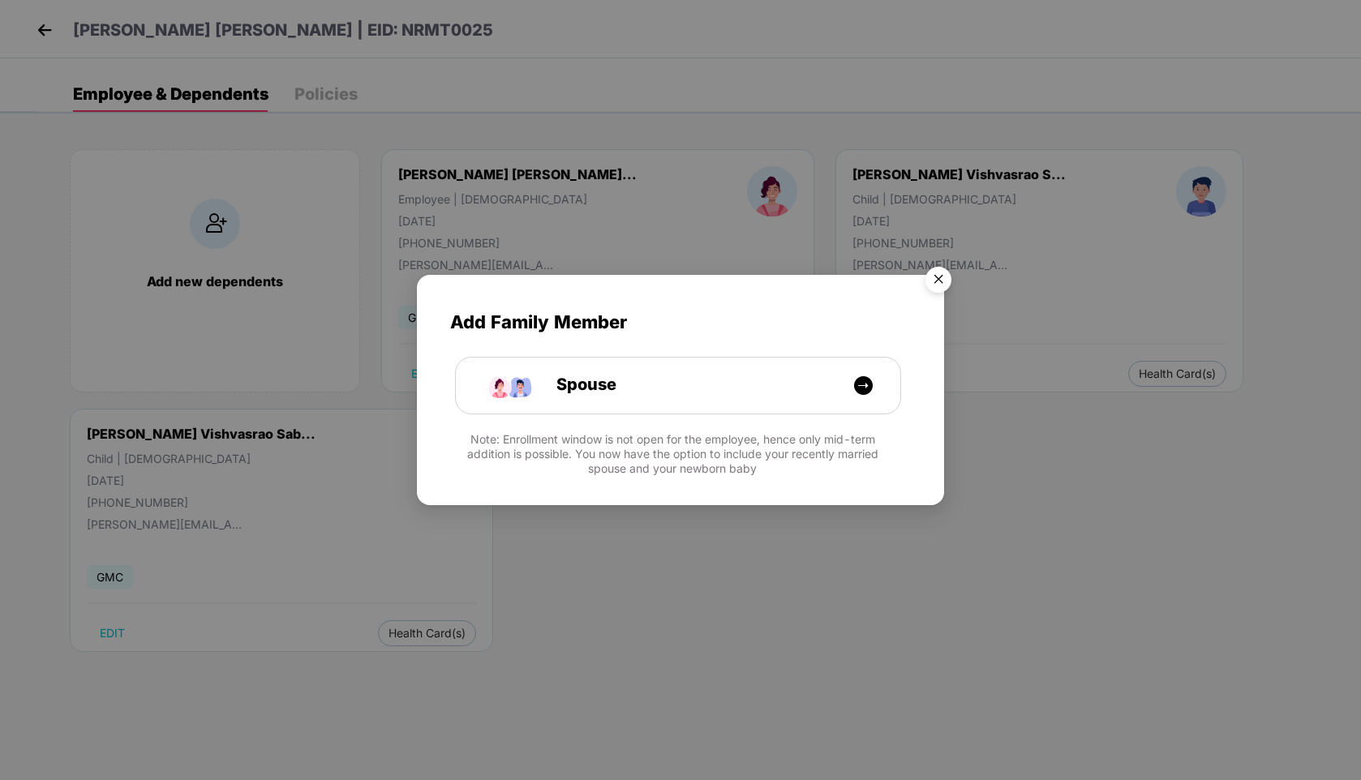
click at [940, 284] on img "Close" at bounding box center [938, 282] width 45 height 45
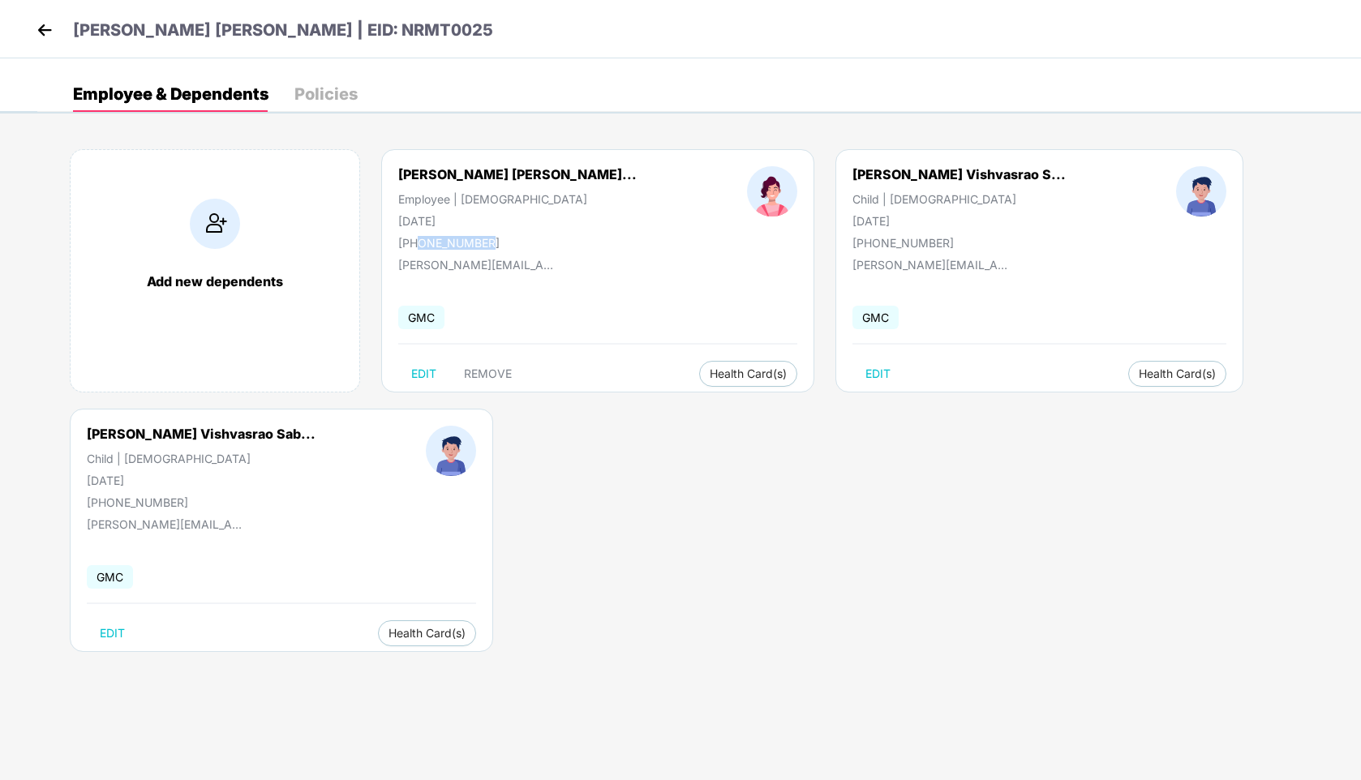
drag, startPoint x: 496, startPoint y: 239, endPoint x: 419, endPoint y: 245, distance: 78.1
click at [419, 245] on div "[PHONE_NUMBER]" at bounding box center [517, 243] width 238 height 14
copy div "8019968772"
click at [38, 24] on img at bounding box center [44, 30] width 24 height 24
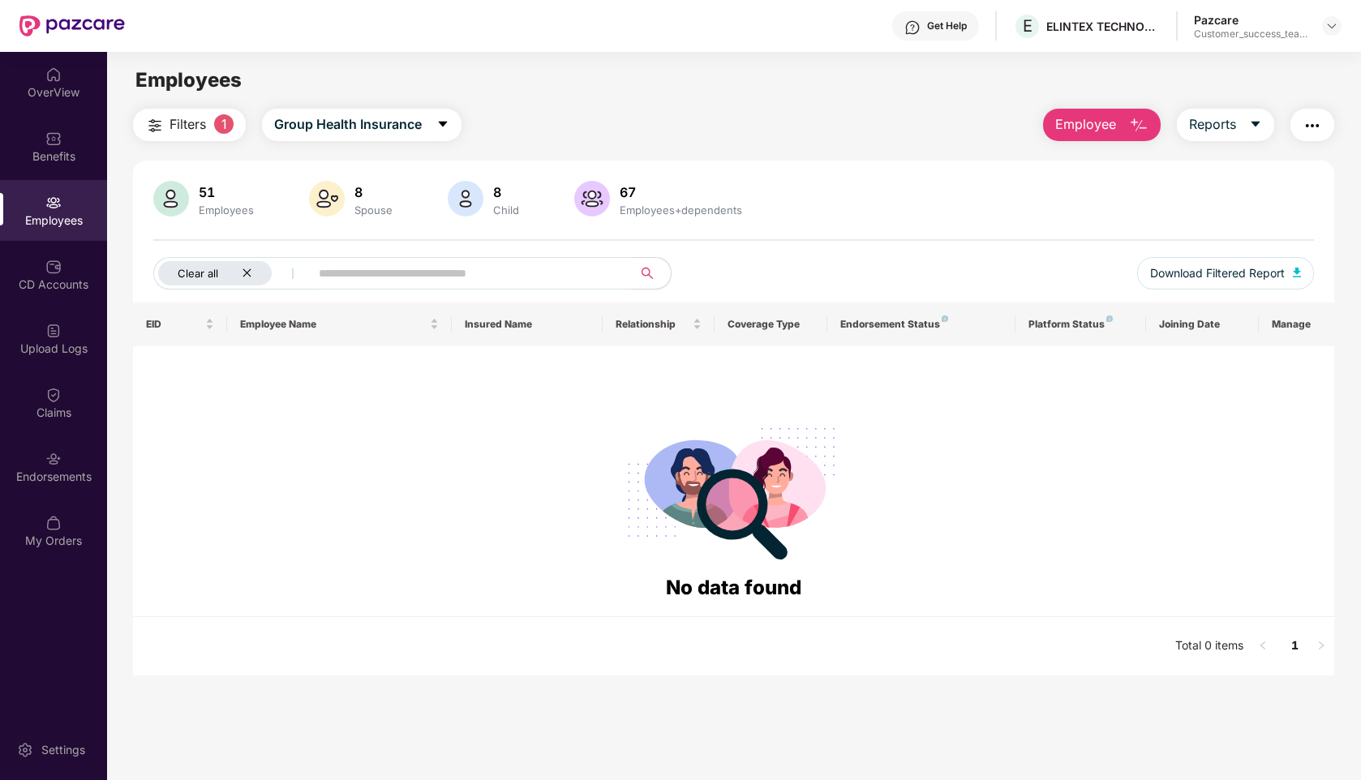
click at [255, 269] on div "Clear all" at bounding box center [215, 273] width 114 height 24
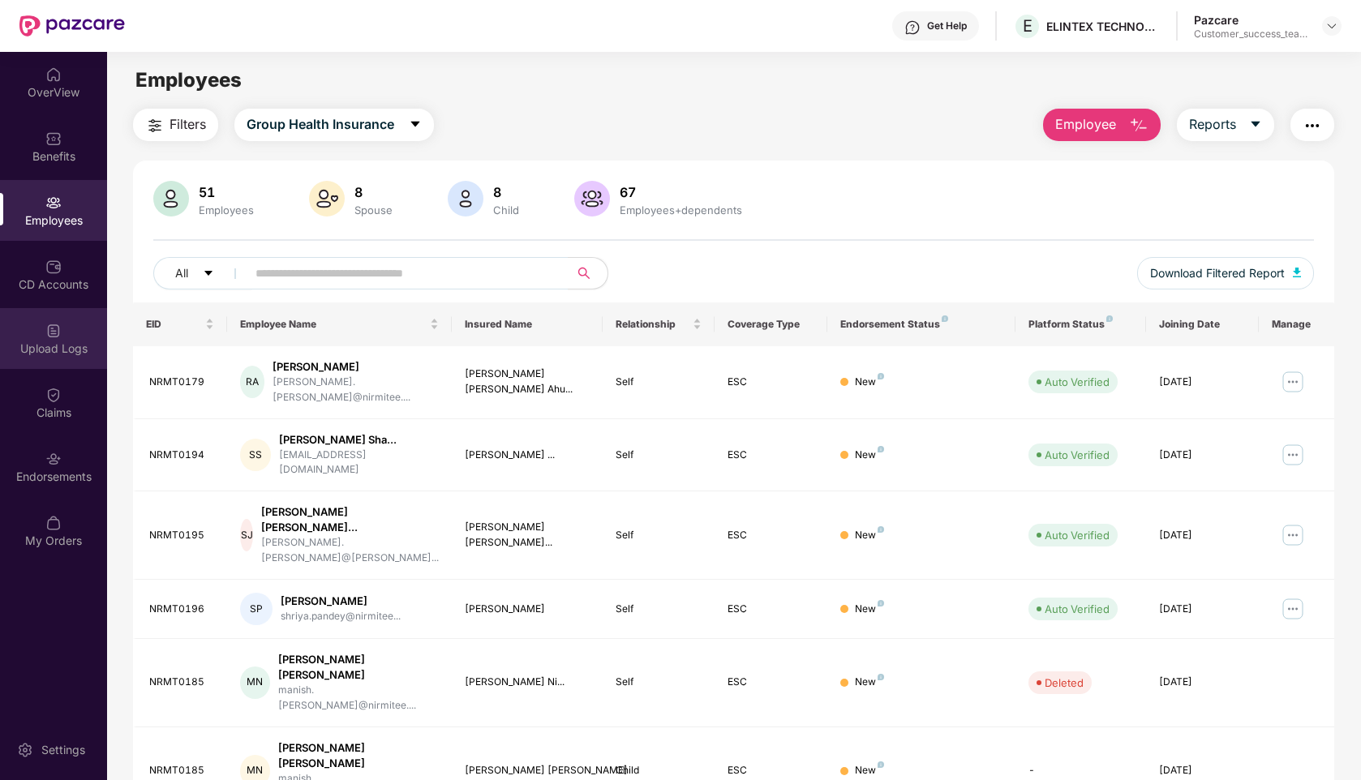
click at [60, 328] on img at bounding box center [53, 331] width 16 height 16
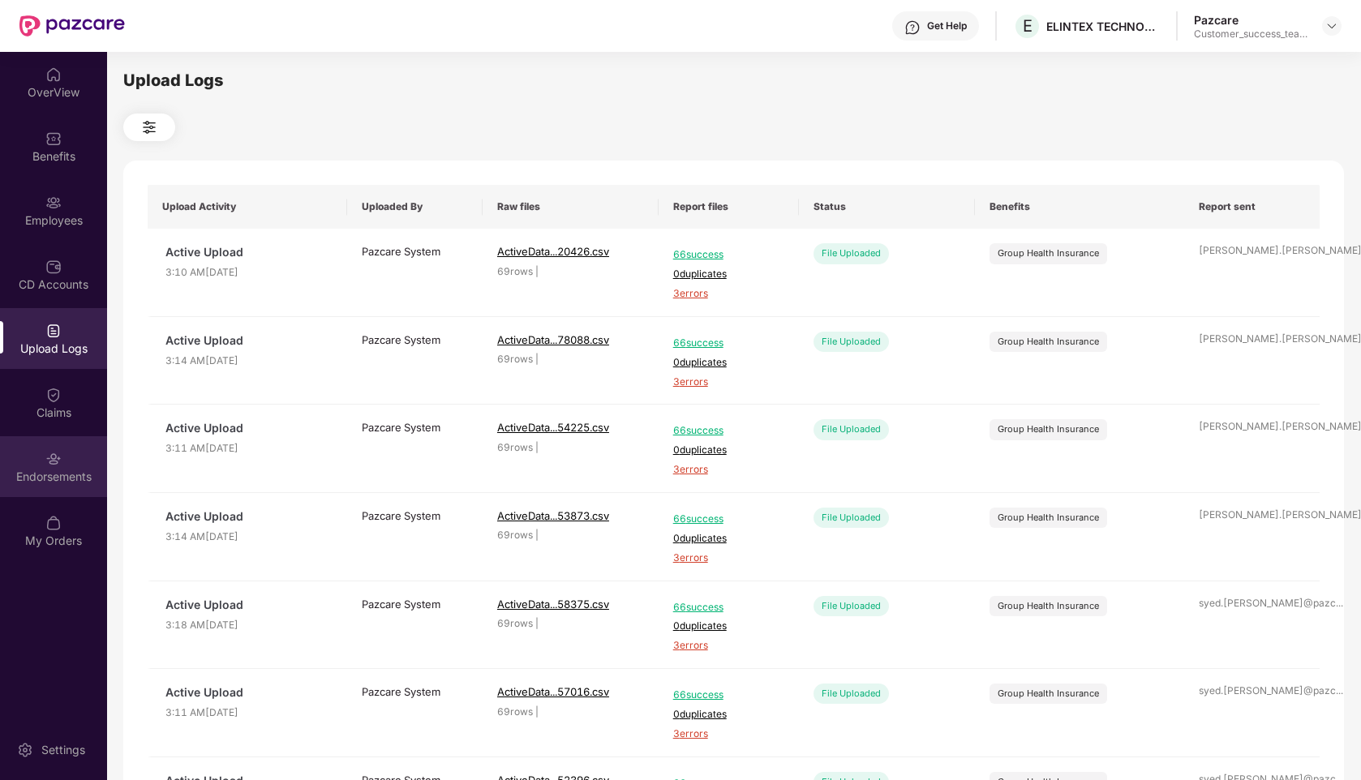
click at [43, 474] on div "Endorsements" at bounding box center [53, 477] width 107 height 16
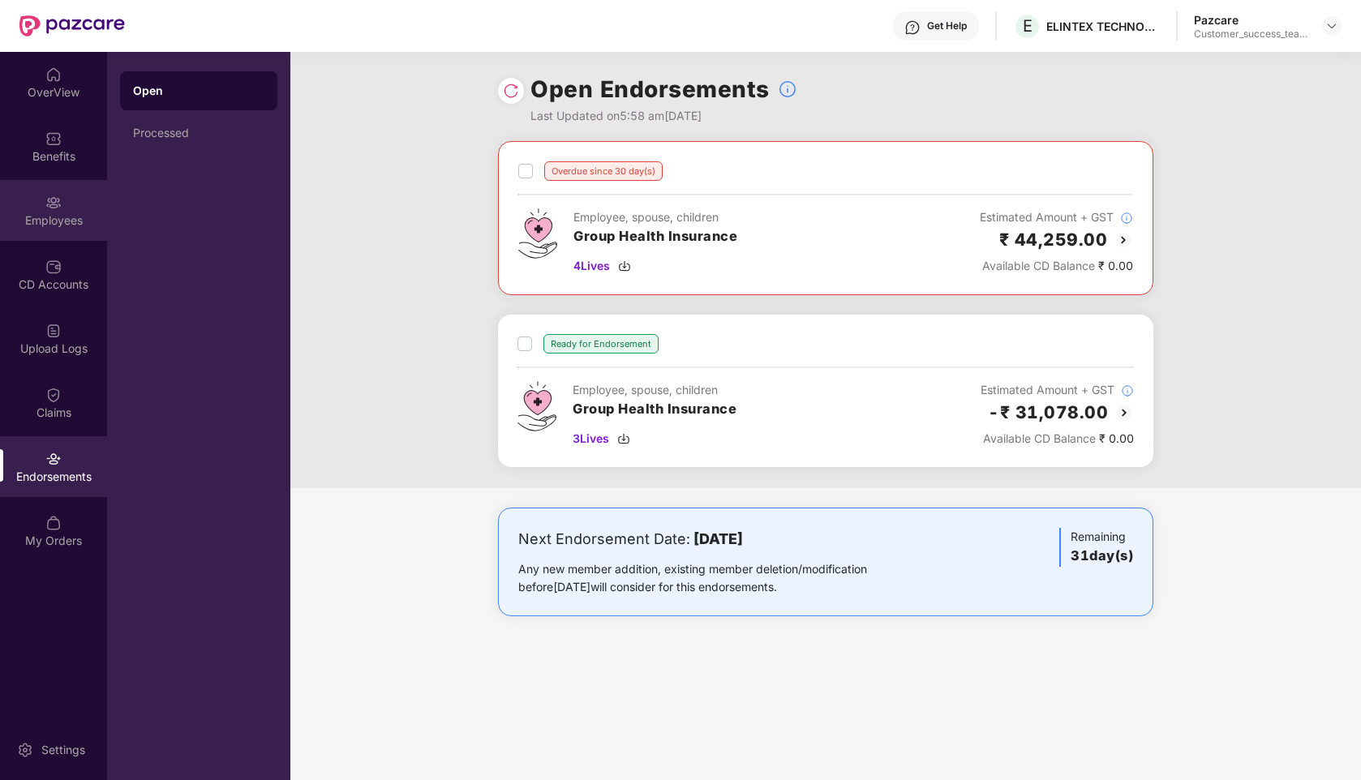
click at [51, 222] on div "Employees" at bounding box center [53, 221] width 107 height 16
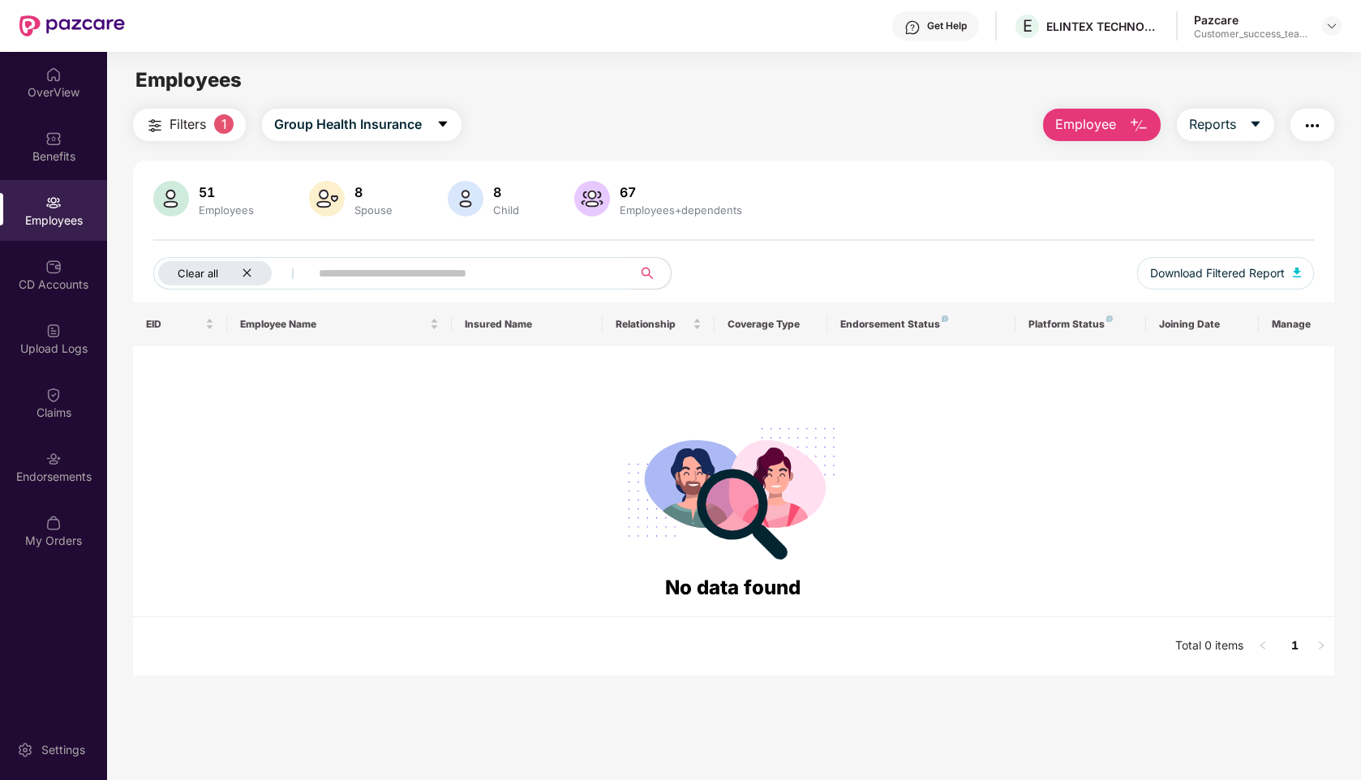
click at [258, 273] on div "Clear all" at bounding box center [215, 273] width 114 height 24
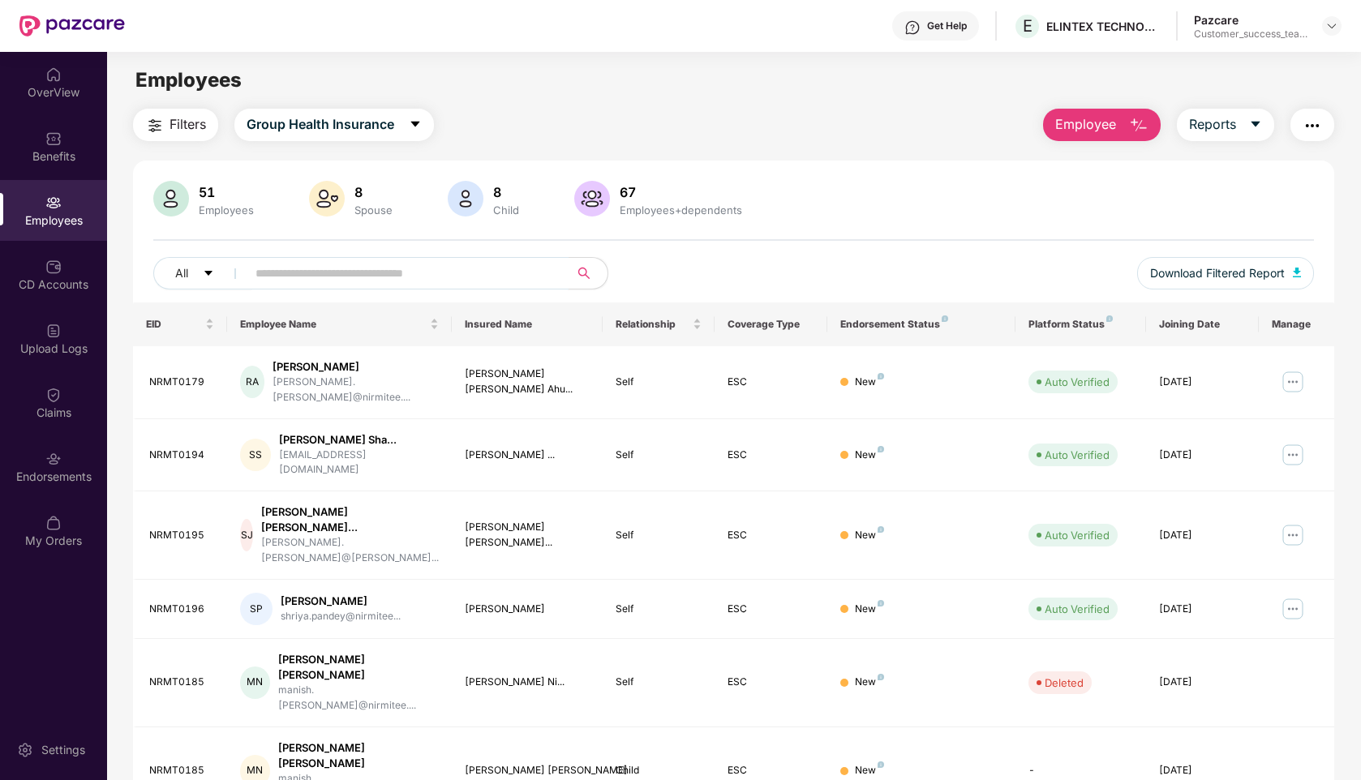
click at [337, 273] on input "text" at bounding box center [400, 273] width 291 height 24
click at [1335, 24] on img at bounding box center [1331, 25] width 13 height 13
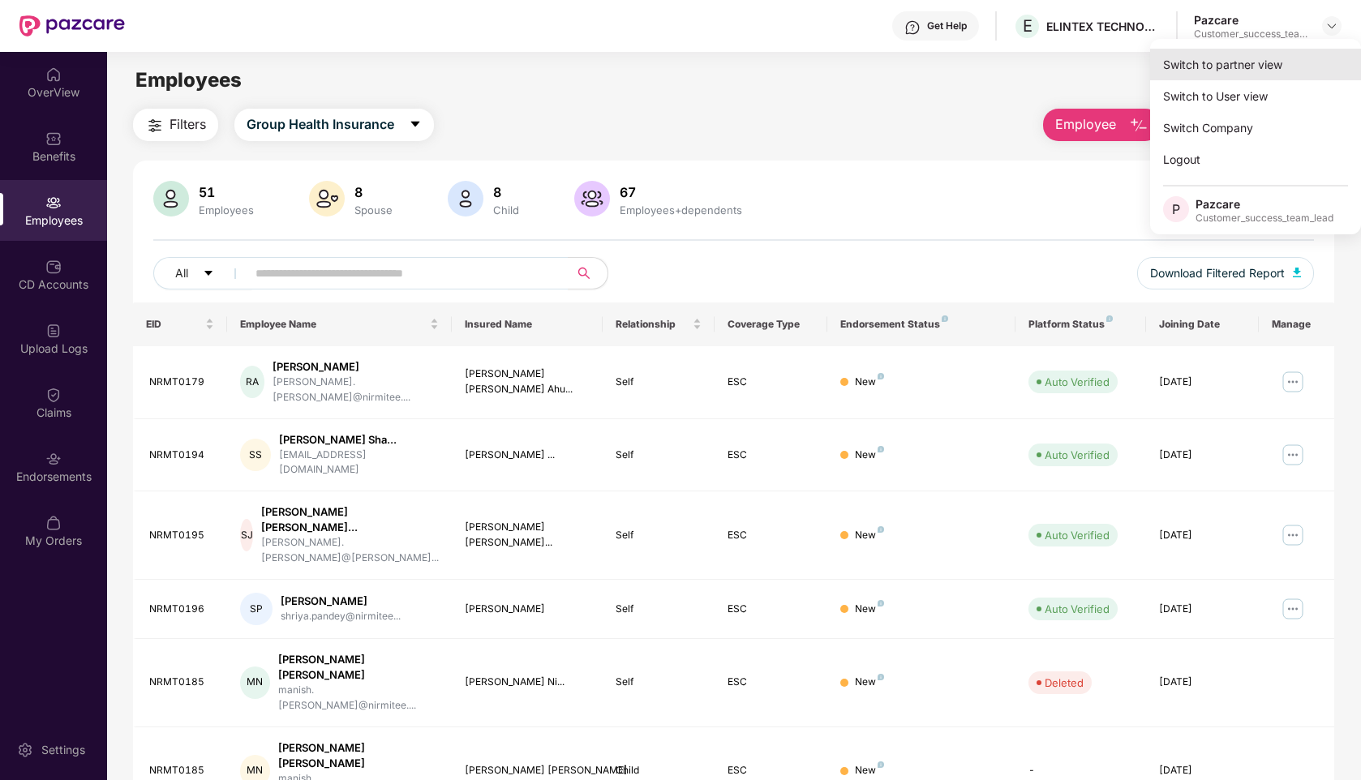
click at [1190, 65] on div "Switch to partner view" at bounding box center [1255, 65] width 211 height 32
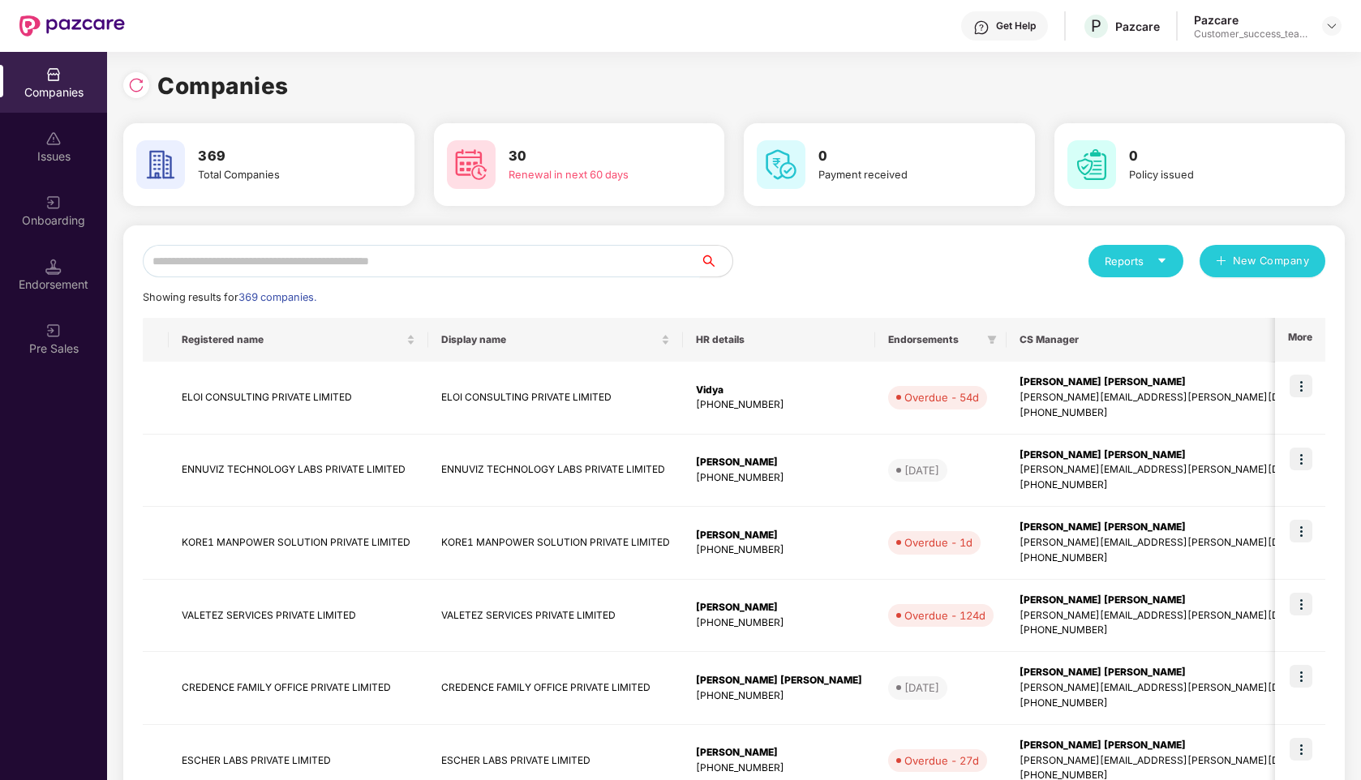
click at [304, 259] on input "text" at bounding box center [421, 261] width 557 height 32
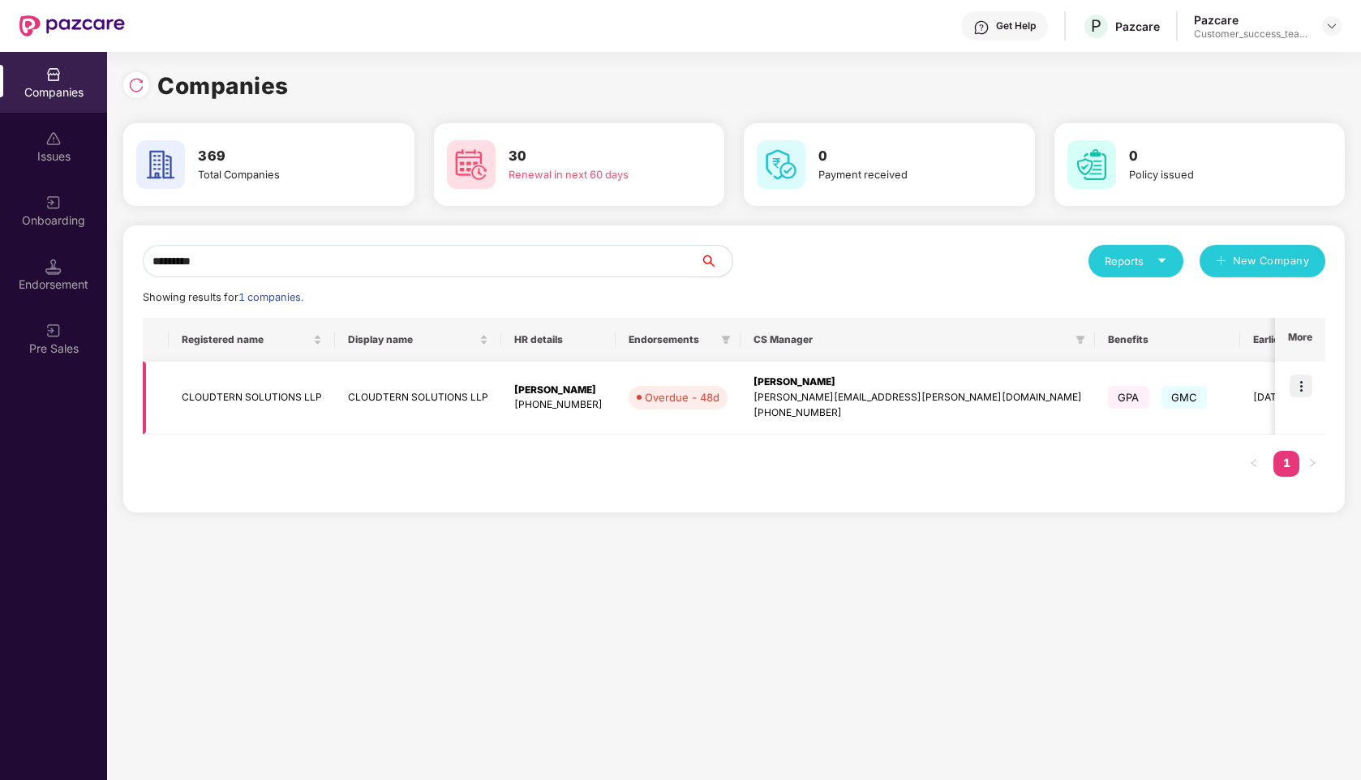
type input "*********"
click at [235, 398] on td "CLOUDTERN SOLUTIONS LLP" at bounding box center [252, 398] width 166 height 73
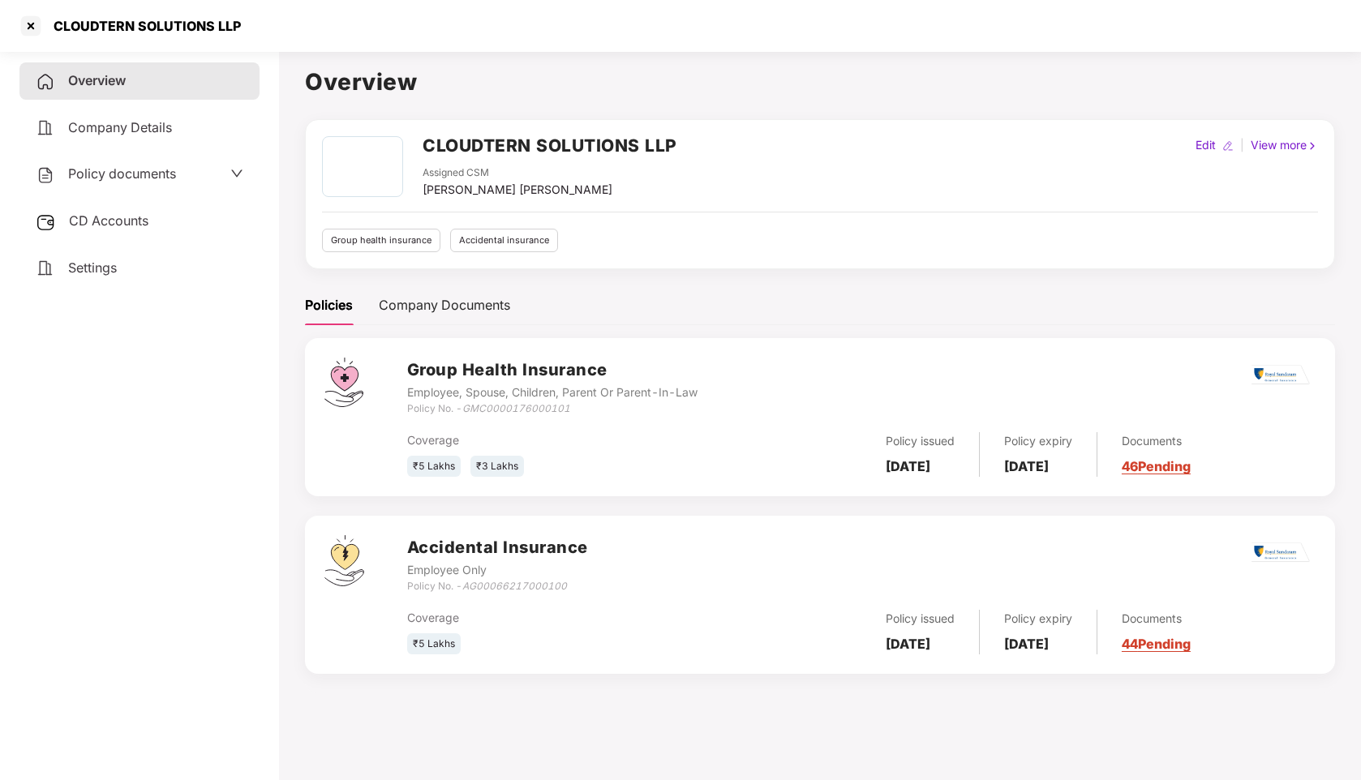
click at [129, 182] on div "Policy documents" at bounding box center [106, 174] width 140 height 21
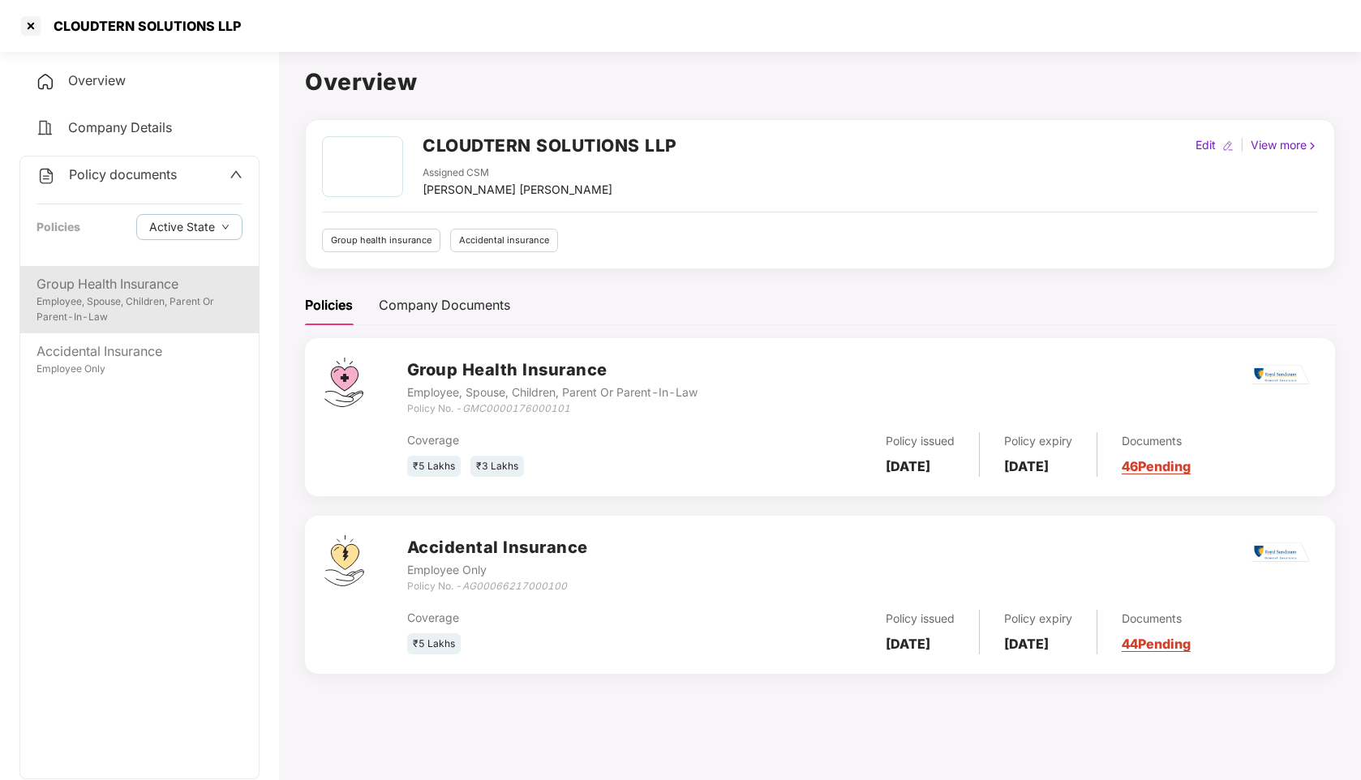
click at [87, 294] on div "Employee, Spouse, Children, Parent Or Parent-In-Law" at bounding box center [139, 309] width 206 height 31
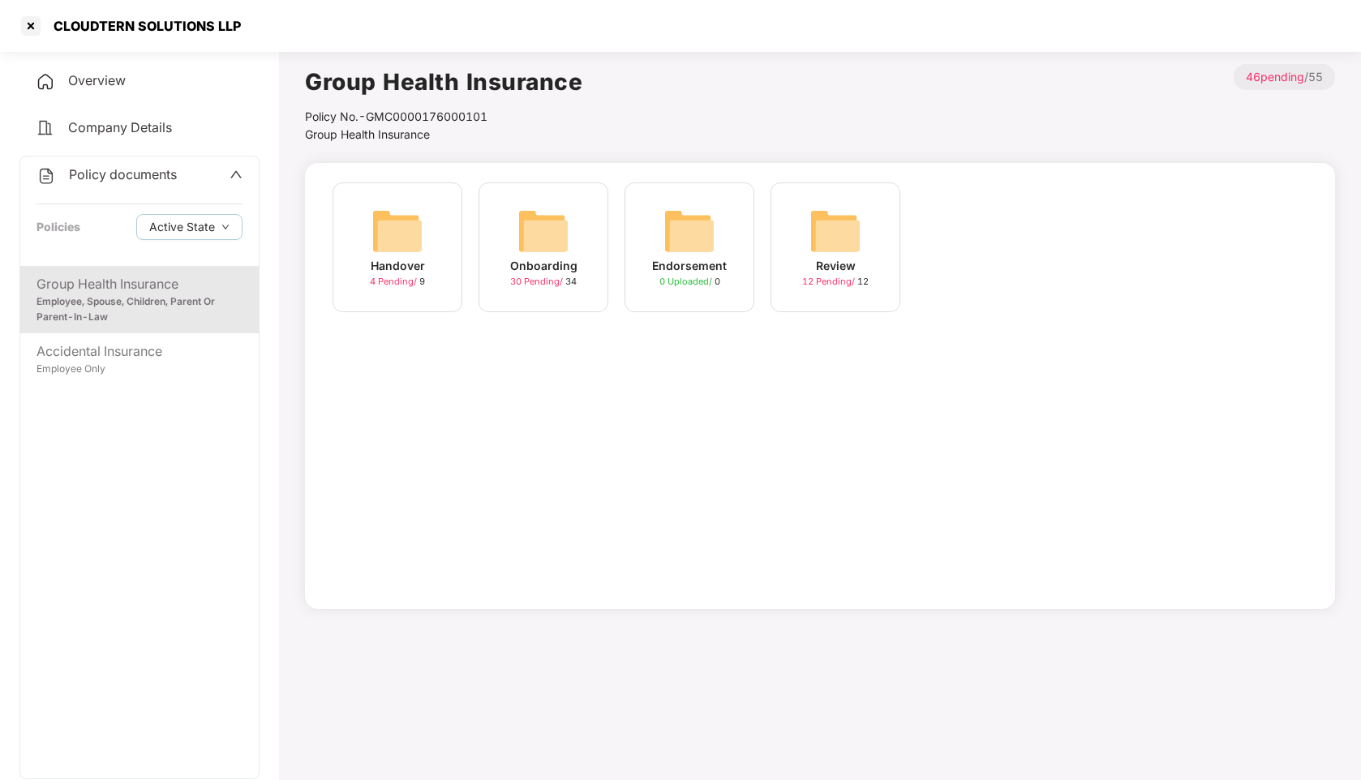
click at [536, 260] on div "Onboarding" at bounding box center [543, 266] width 67 height 18
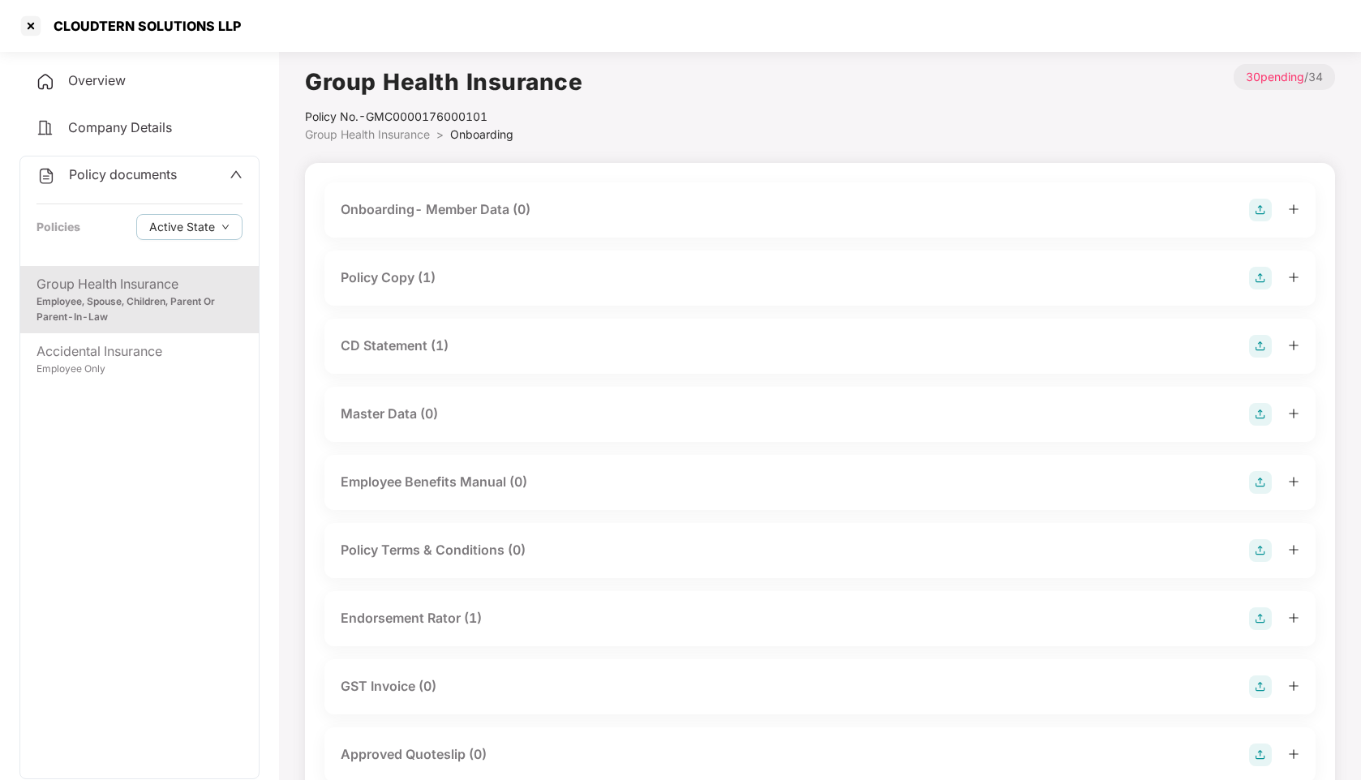
click at [391, 273] on div "Policy Copy (1)" at bounding box center [388, 278] width 95 height 20
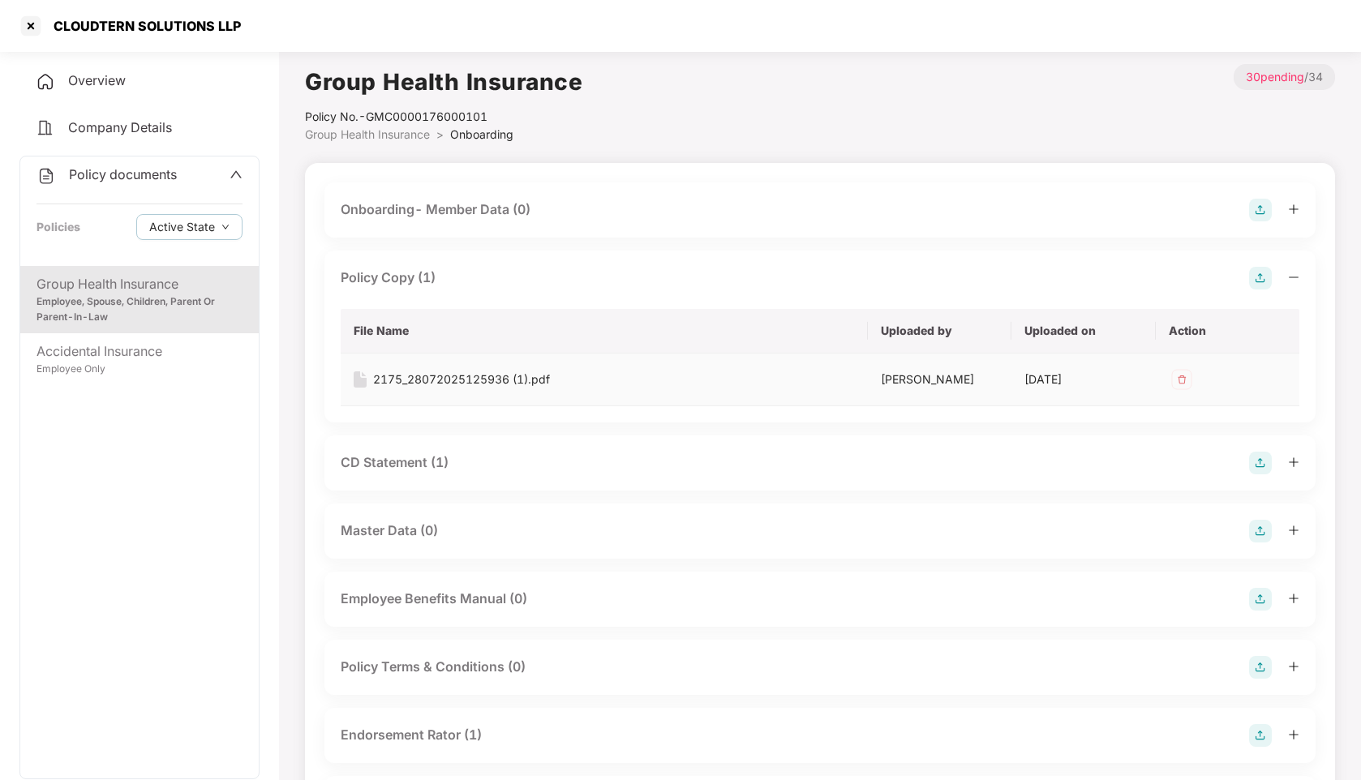
click at [426, 375] on div "2175_28072025125936 (1).pdf" at bounding box center [461, 380] width 177 height 18
click at [25, 28] on div at bounding box center [31, 26] width 26 height 26
